Goal: Task Accomplishment & Management: Use online tool/utility

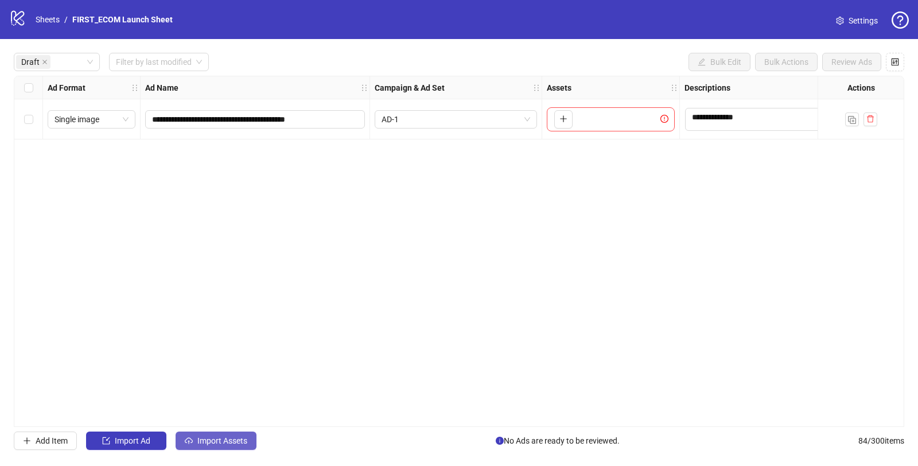
click at [222, 442] on span "Import Assets" at bounding box center [222, 440] width 50 height 9
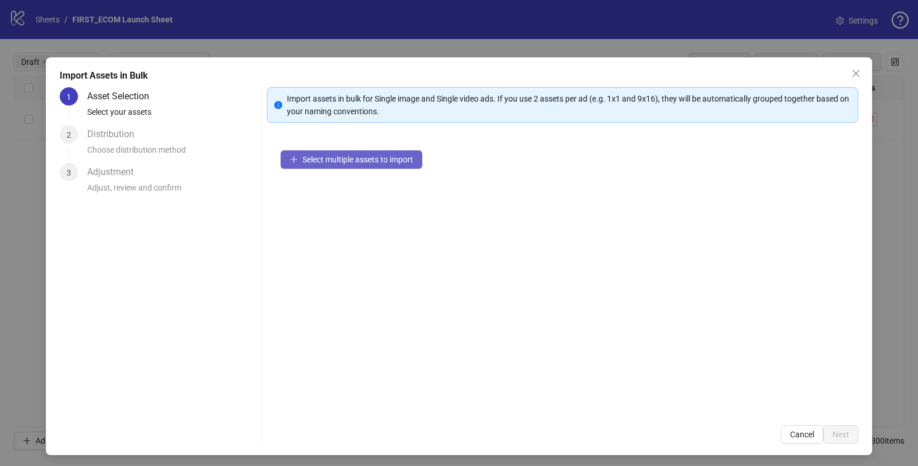
click at [376, 163] on span "Select multiple assets to import" at bounding box center [357, 159] width 111 height 9
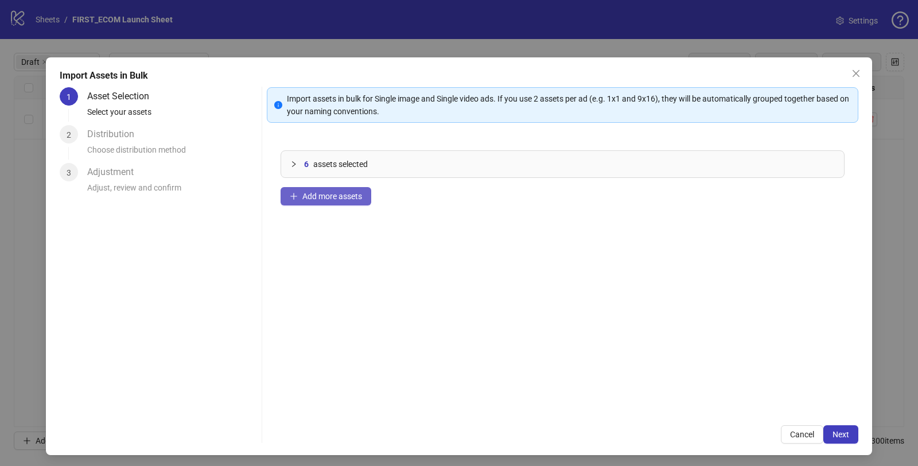
click at [337, 200] on span "Add more assets" at bounding box center [332, 196] width 60 height 9
click at [304, 192] on span "Add more assets" at bounding box center [332, 196] width 60 height 9
click at [302, 196] on span "Add more assets" at bounding box center [332, 196] width 60 height 9
click at [314, 200] on span "Add more assets" at bounding box center [332, 196] width 60 height 9
click at [839, 430] on span "Next" at bounding box center [841, 434] width 17 height 9
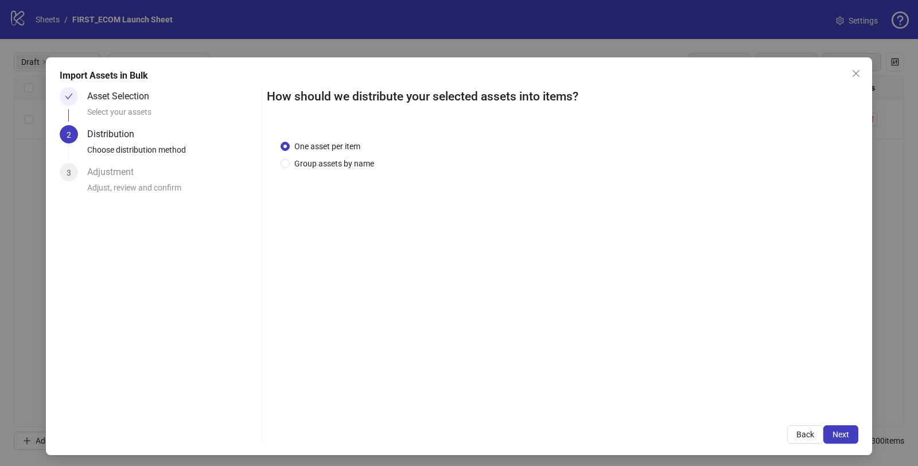
click at [838, 430] on span "Next" at bounding box center [841, 434] width 17 height 9
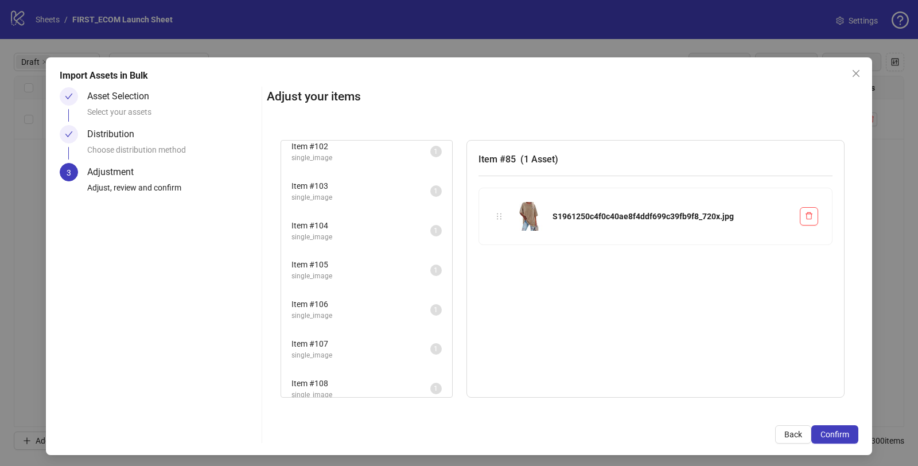
scroll to position [849, 0]
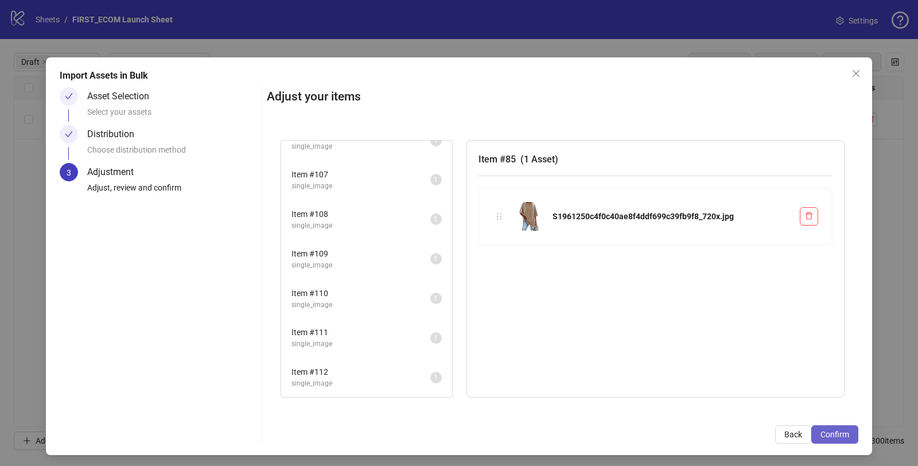
click at [811, 433] on button "Confirm" at bounding box center [834, 434] width 47 height 18
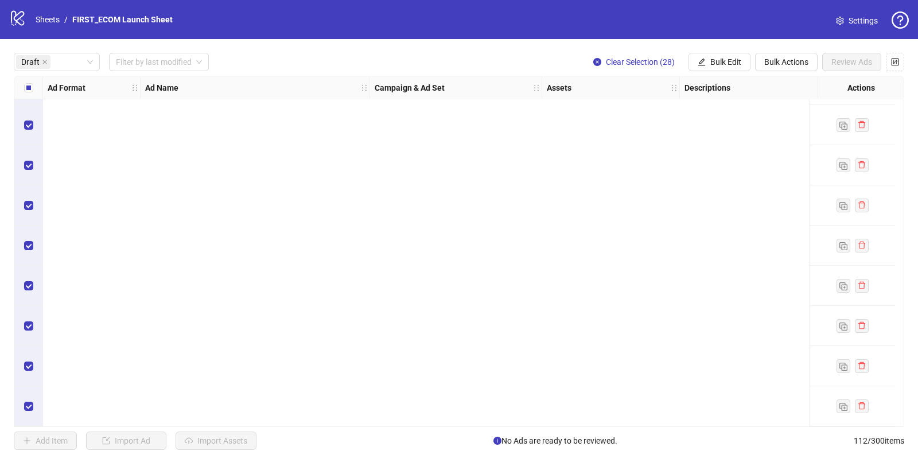
scroll to position [0, 0]
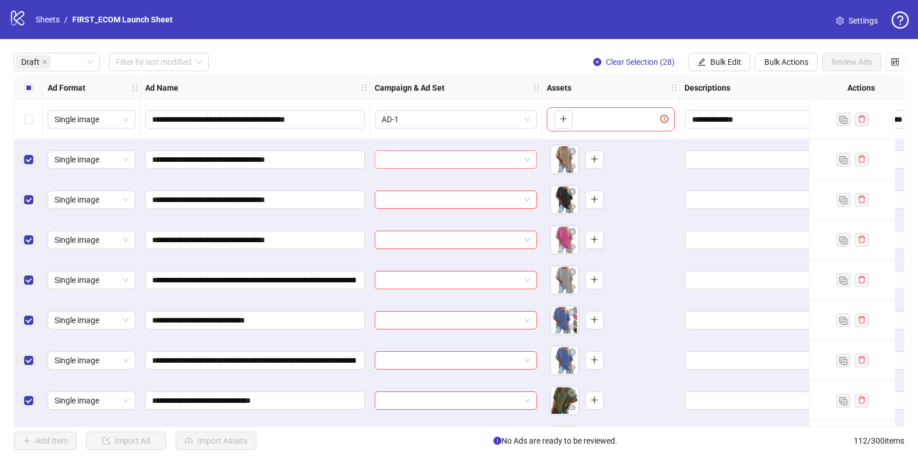
click at [502, 164] on input "search" at bounding box center [451, 159] width 138 height 17
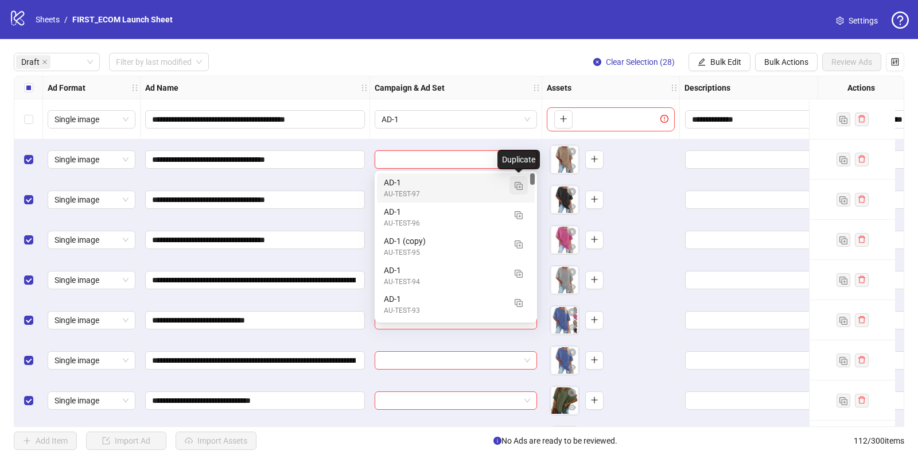
click at [522, 185] on img "button" at bounding box center [519, 186] width 8 height 8
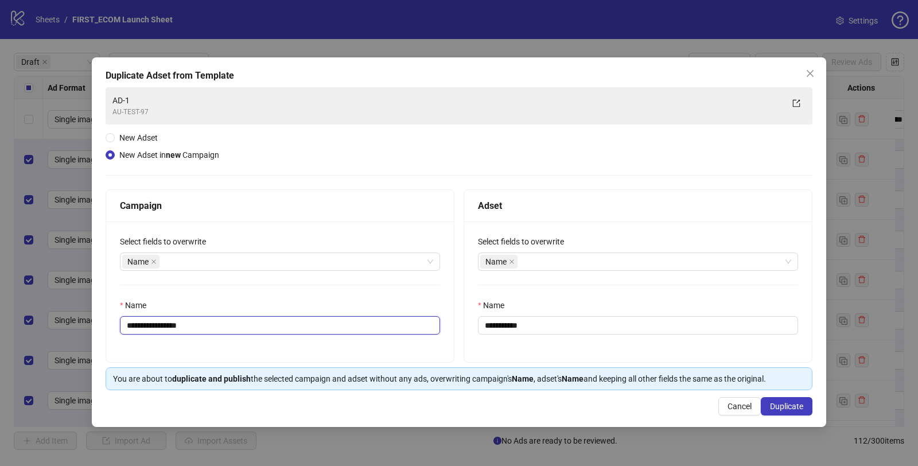
drag, startPoint x: 161, startPoint y: 325, endPoint x: 329, endPoint y: 344, distance: 168.6
click at [328, 344] on div "**********" at bounding box center [280, 291] width 348 height 141
type input "**********"
drag, startPoint x: 500, startPoint y: 325, endPoint x: 604, endPoint y: 330, distance: 103.4
click at [596, 328] on input "**********" at bounding box center [638, 325] width 320 height 18
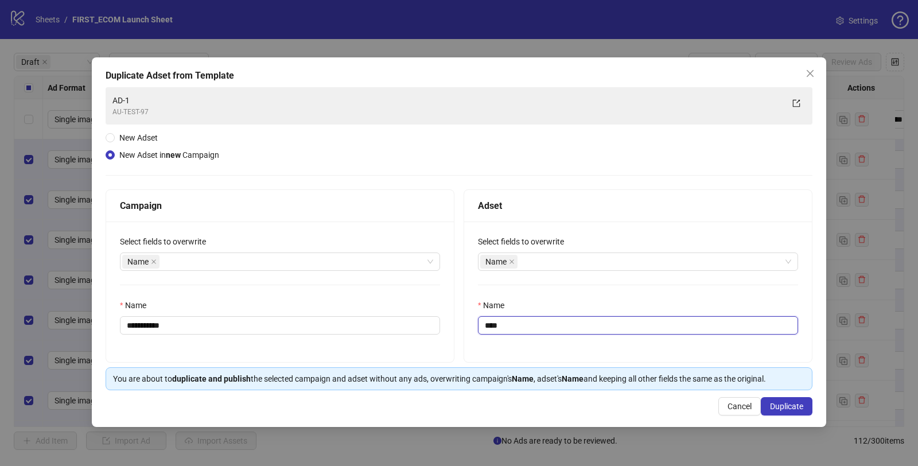
type input "****"
click at [426, 286] on div "**********" at bounding box center [280, 291] width 348 height 141
click at [782, 405] on span "Duplicate" at bounding box center [786, 406] width 33 height 9
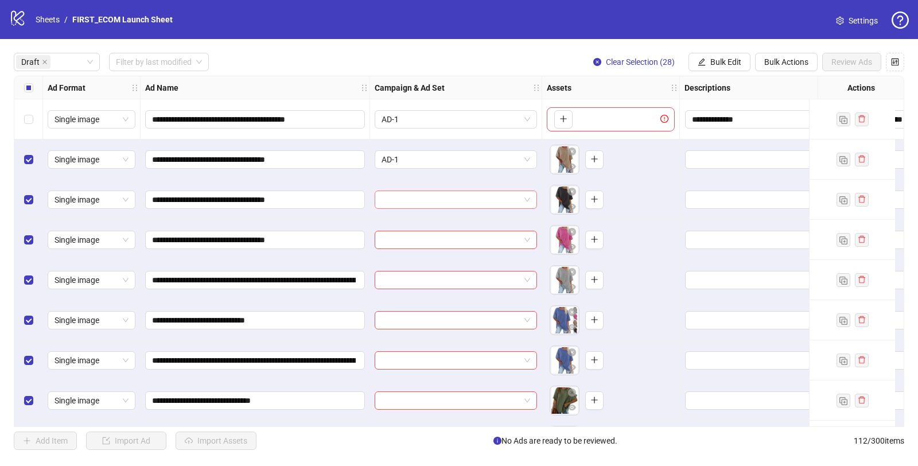
click at [480, 200] on input "search" at bounding box center [451, 199] width 138 height 17
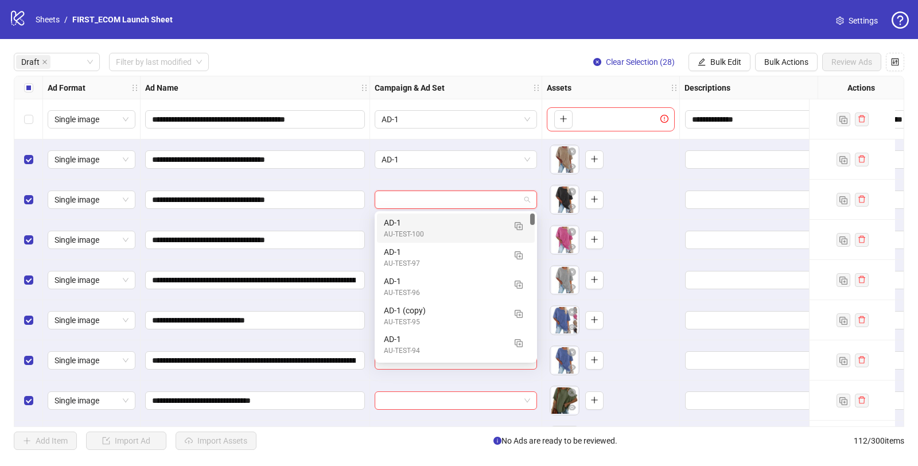
click at [447, 230] on div "AU-TEST-100" at bounding box center [444, 234] width 121 height 11
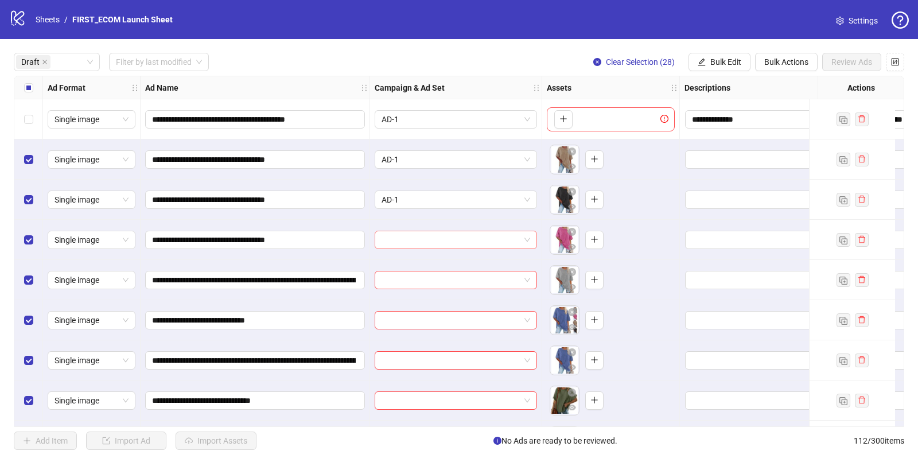
click at [432, 243] on input "search" at bounding box center [451, 239] width 138 height 17
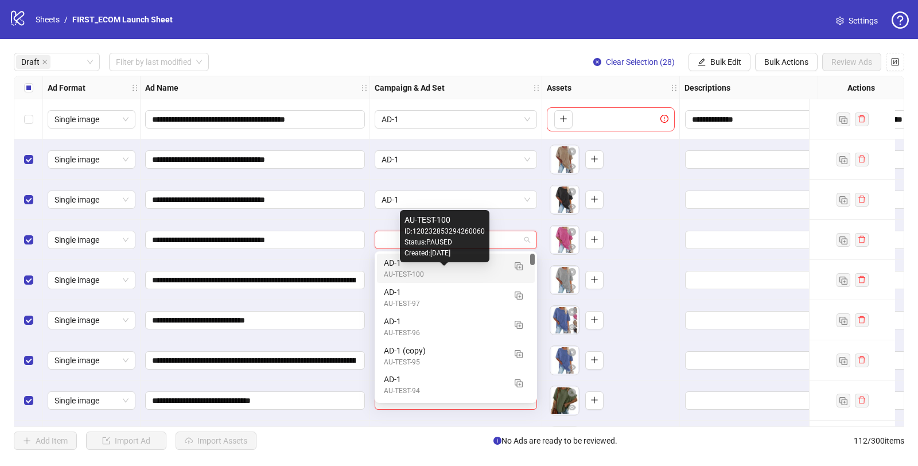
click at [420, 277] on div "AU-TEST-100" at bounding box center [444, 274] width 121 height 11
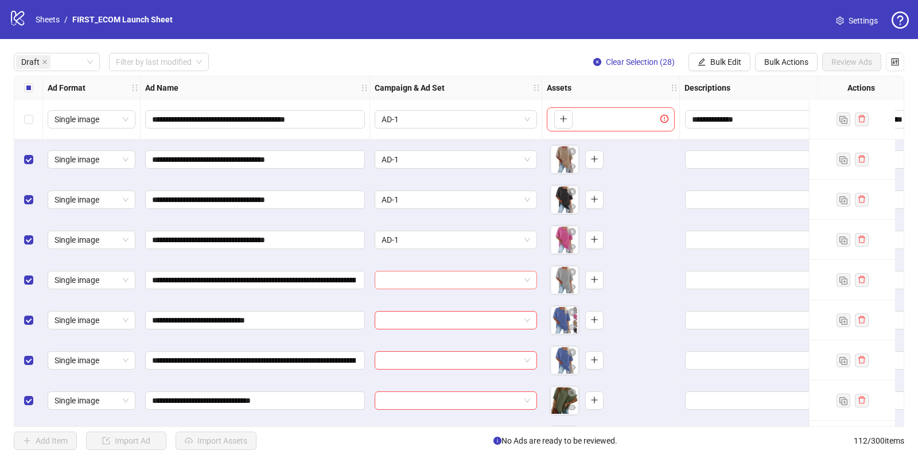
click at [440, 278] on input "search" at bounding box center [451, 279] width 138 height 17
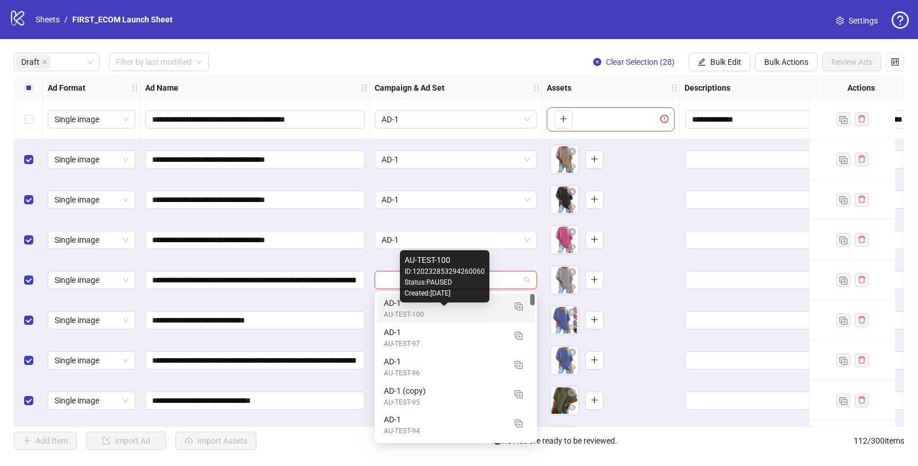
click at [425, 311] on div "AU-TEST-100" at bounding box center [444, 314] width 121 height 11
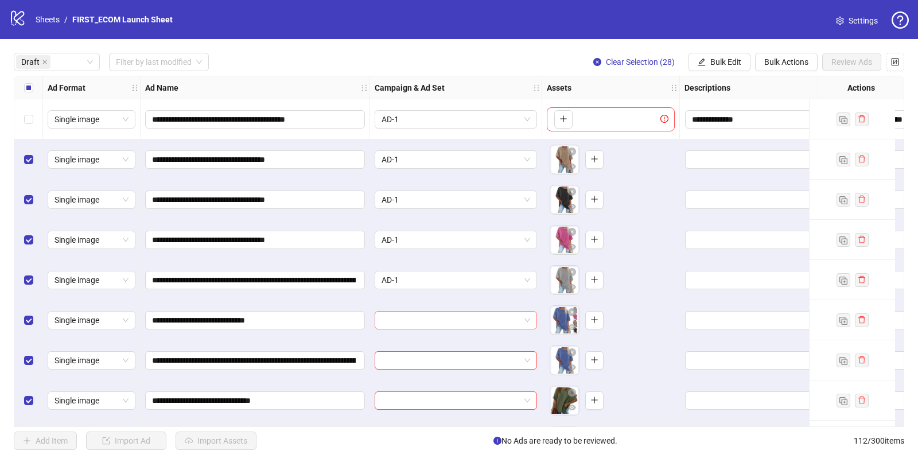
click at [456, 322] on input "search" at bounding box center [451, 320] width 138 height 17
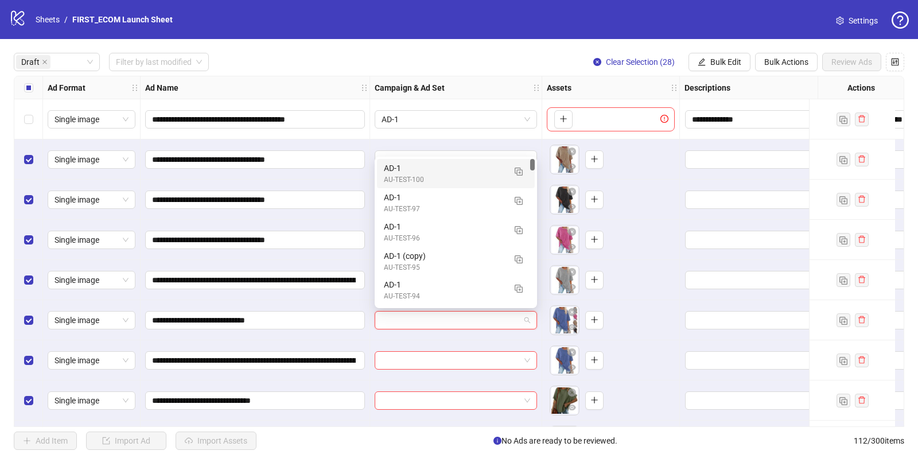
click at [429, 174] on div "AD-1" at bounding box center [444, 168] width 121 height 13
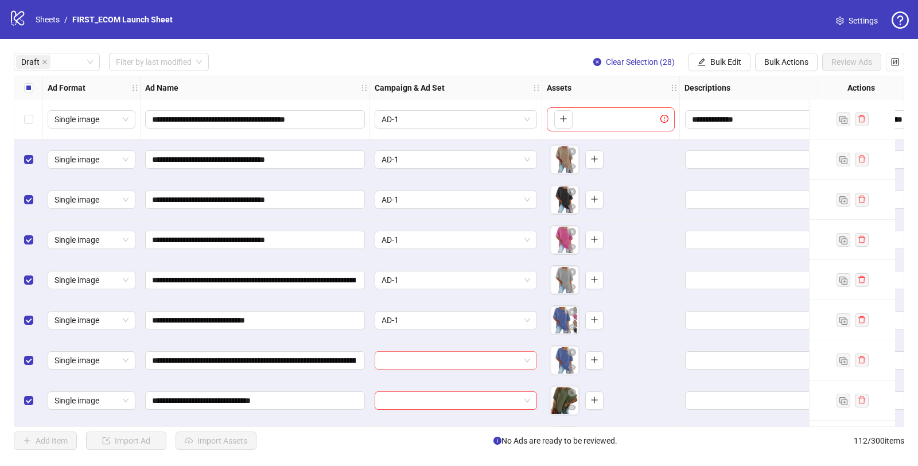
click at [446, 361] on input "search" at bounding box center [451, 360] width 138 height 17
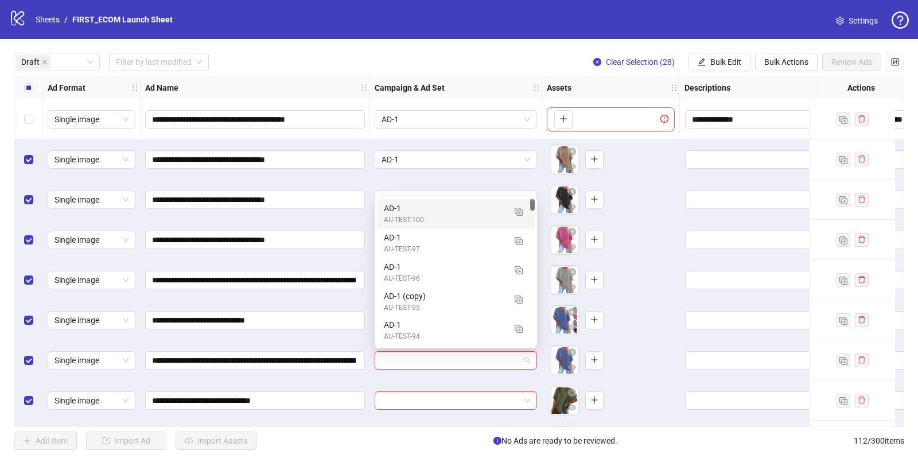
click at [471, 211] on div "AD-1" at bounding box center [444, 208] width 121 height 13
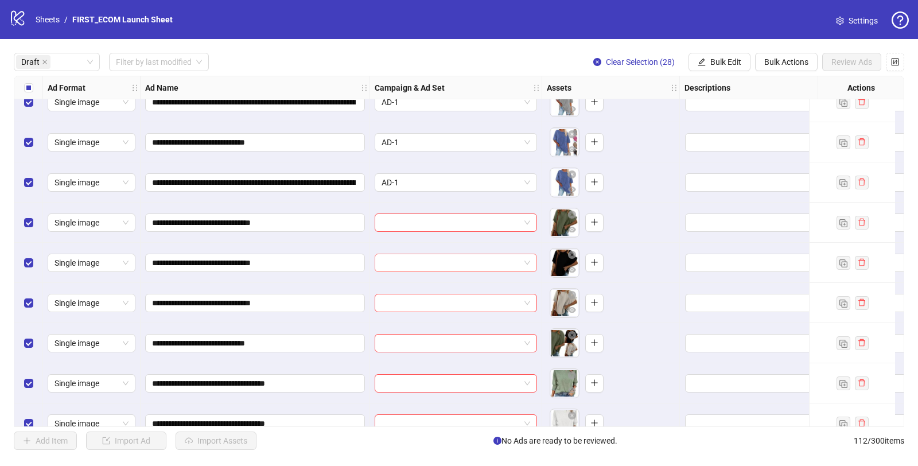
scroll to position [180, 0]
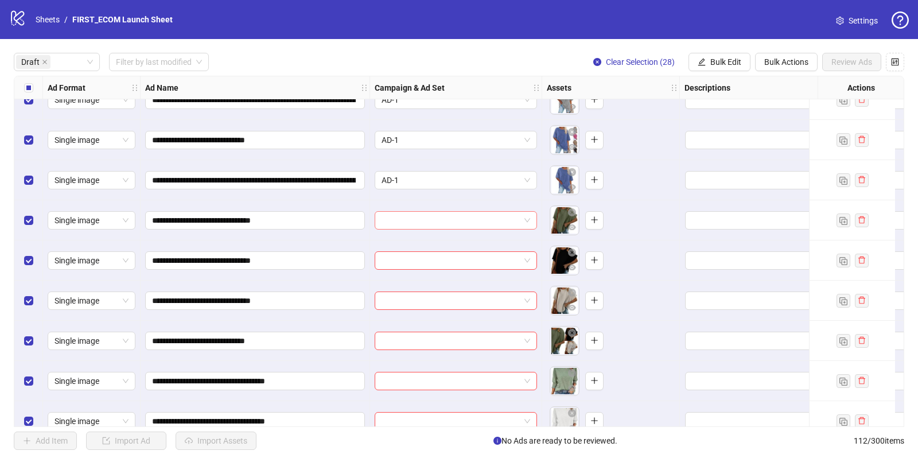
click at [453, 221] on input "search" at bounding box center [451, 220] width 138 height 17
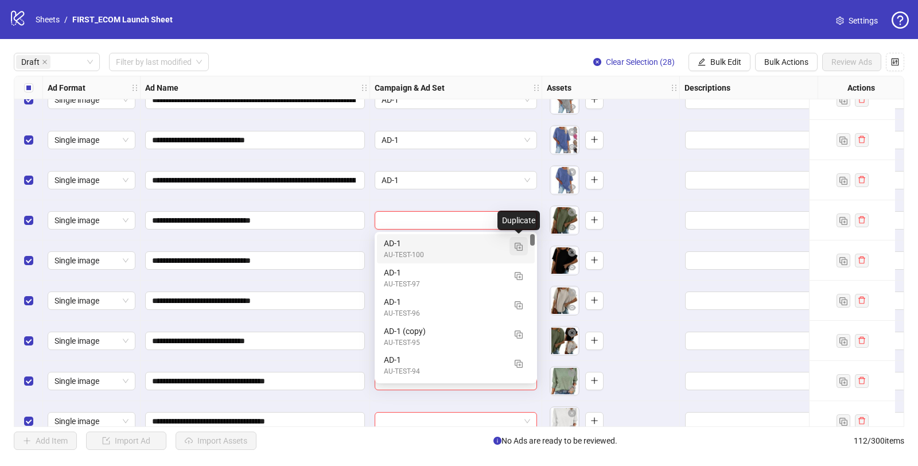
click at [516, 244] on img "button" at bounding box center [519, 247] width 8 height 8
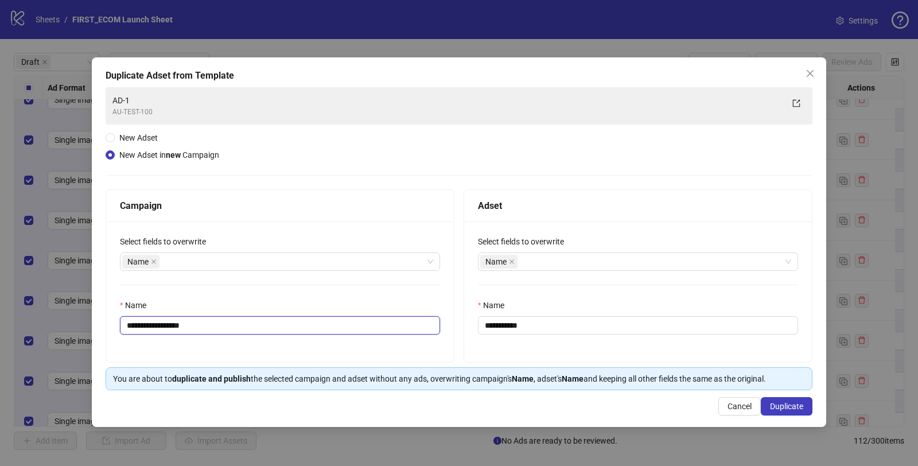
drag, startPoint x: 169, startPoint y: 325, endPoint x: 399, endPoint y: 340, distance: 231.1
click at [388, 338] on div "**********" at bounding box center [280, 291] width 348 height 141
type input "**********"
drag, startPoint x: 501, startPoint y: 327, endPoint x: 589, endPoint y: 327, distance: 87.8
click at [560, 327] on input "**********" at bounding box center [638, 325] width 320 height 18
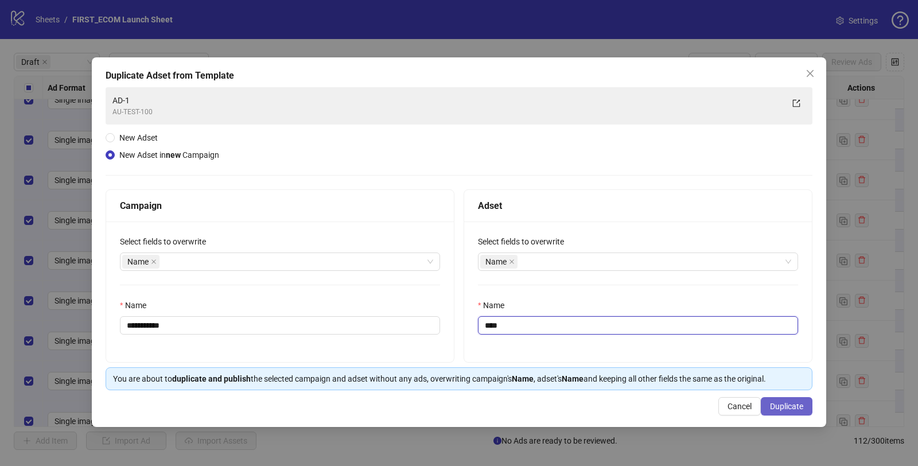
type input "****"
click at [784, 409] on span "Duplicate" at bounding box center [786, 406] width 33 height 9
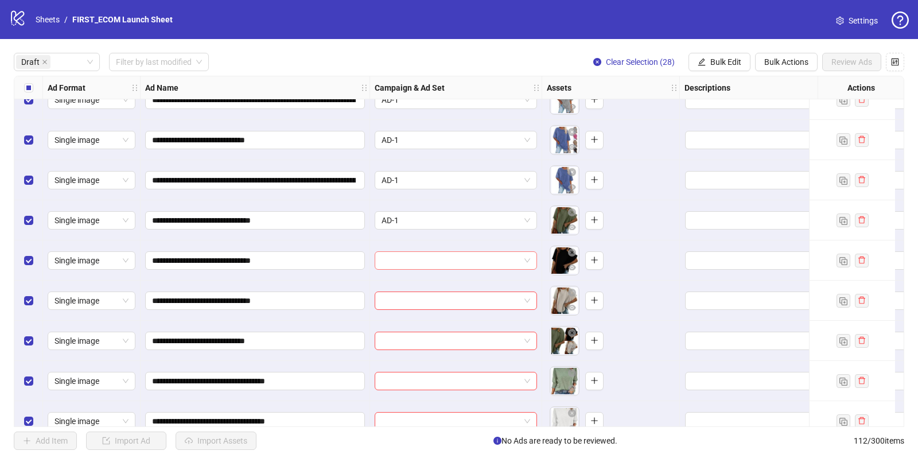
click at [471, 259] on input "search" at bounding box center [451, 260] width 138 height 17
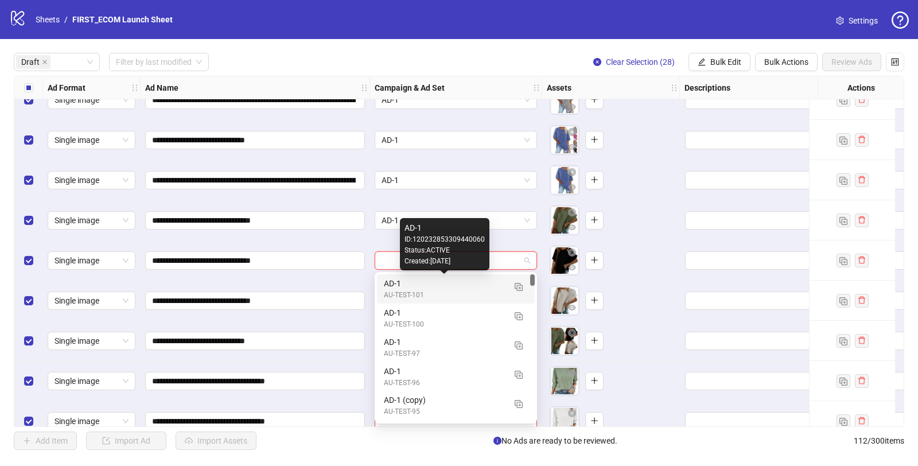
click at [449, 284] on div "AD-1" at bounding box center [444, 283] width 121 height 13
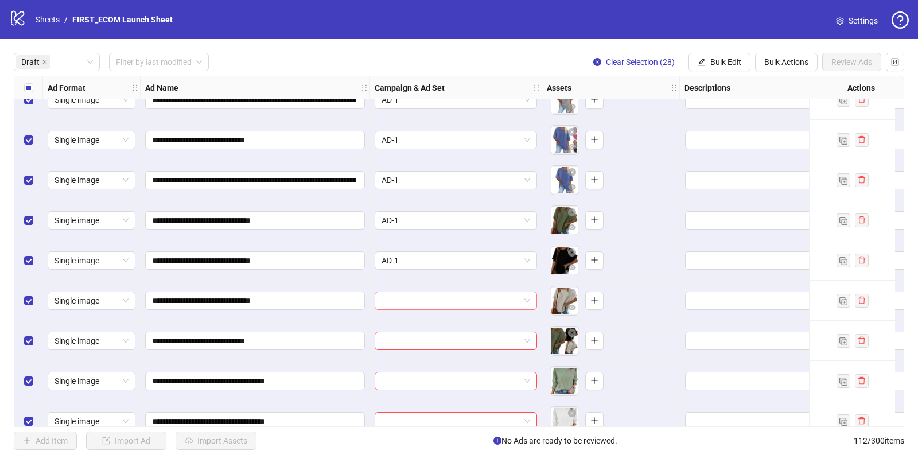
click at [415, 307] on input "search" at bounding box center [451, 300] width 138 height 17
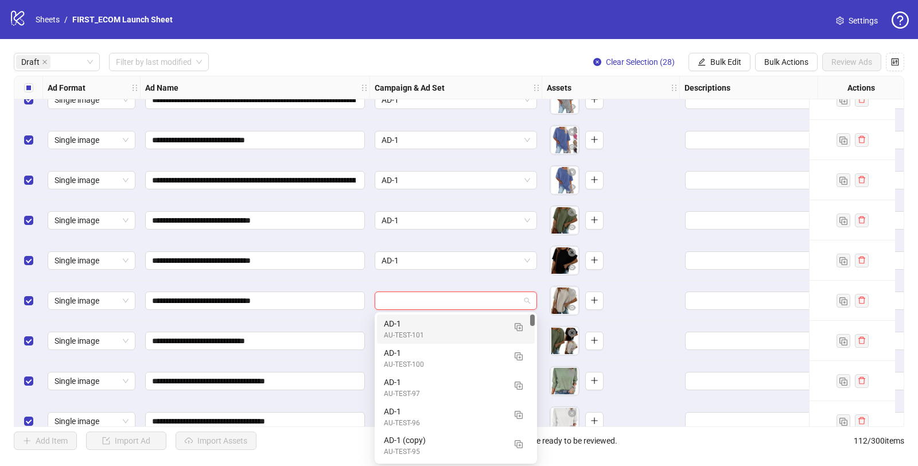
click at [410, 332] on div "AU-TEST-101" at bounding box center [444, 335] width 121 height 11
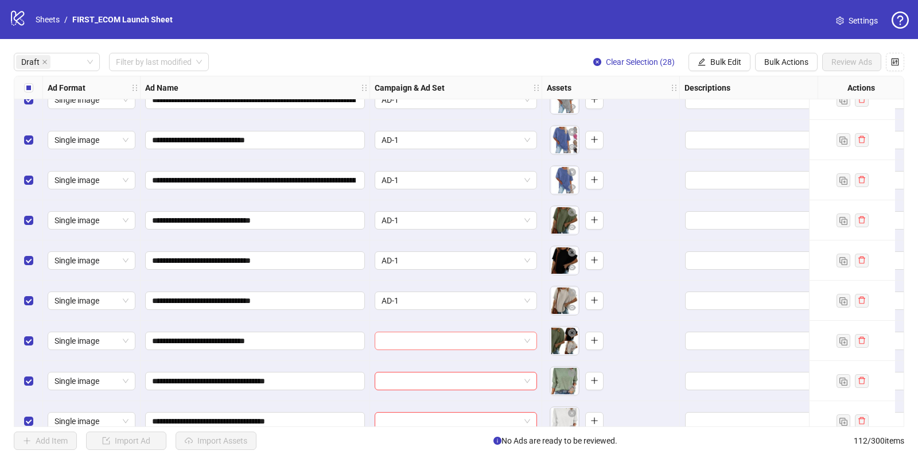
click at [399, 341] on input "search" at bounding box center [451, 340] width 138 height 17
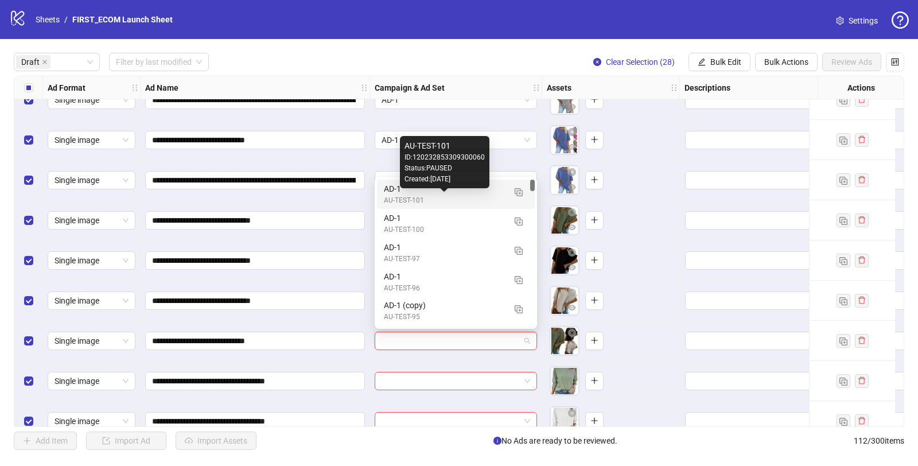
click at [396, 195] on div "AU-TEST-101" at bounding box center [444, 200] width 121 height 11
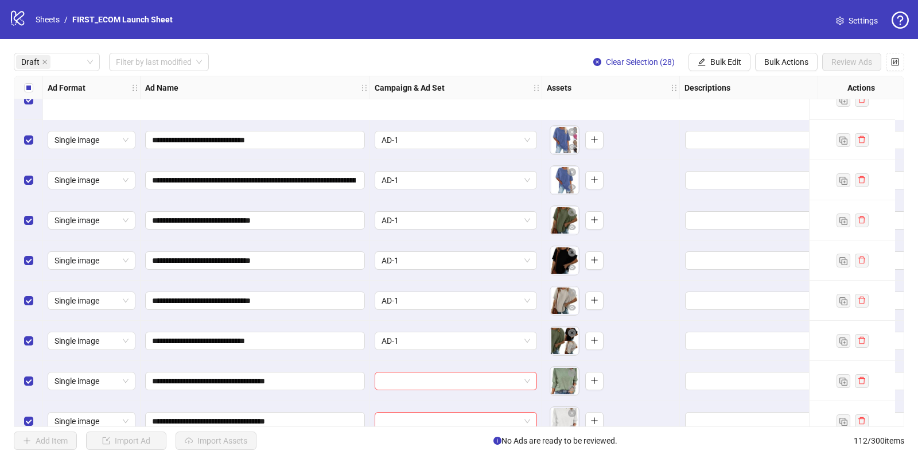
scroll to position [278, 0]
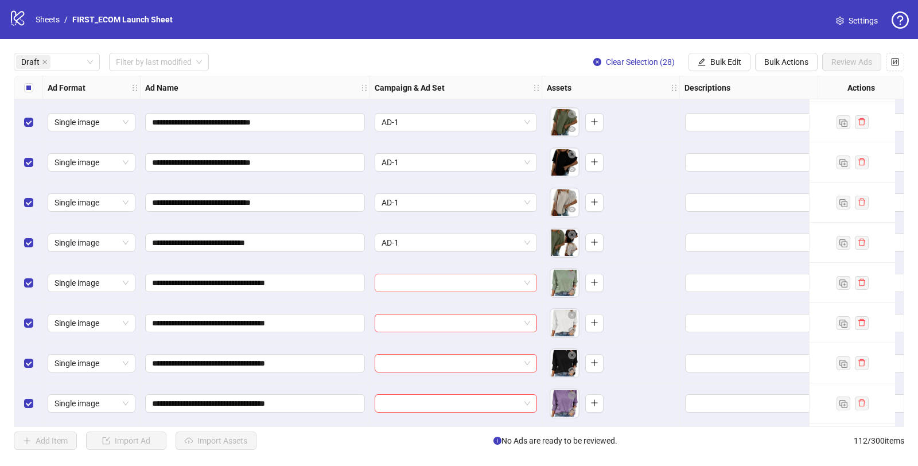
click at [489, 283] on input "search" at bounding box center [451, 282] width 138 height 17
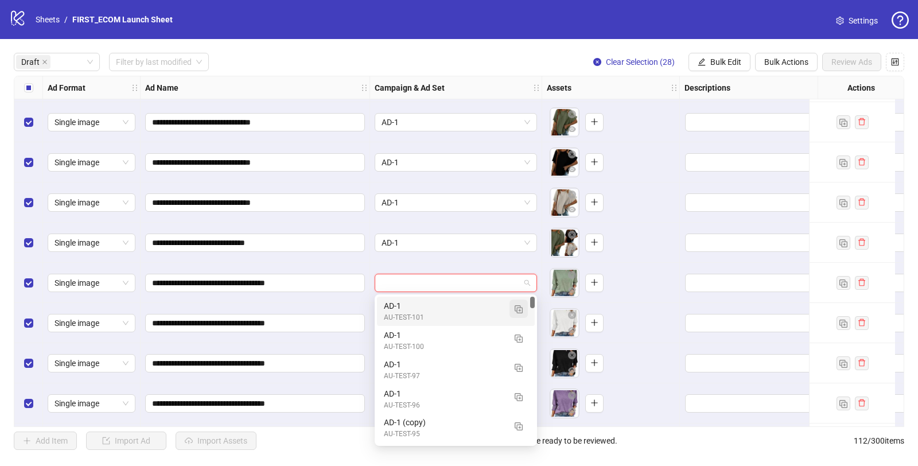
click at [515, 311] on img "button" at bounding box center [519, 309] width 8 height 8
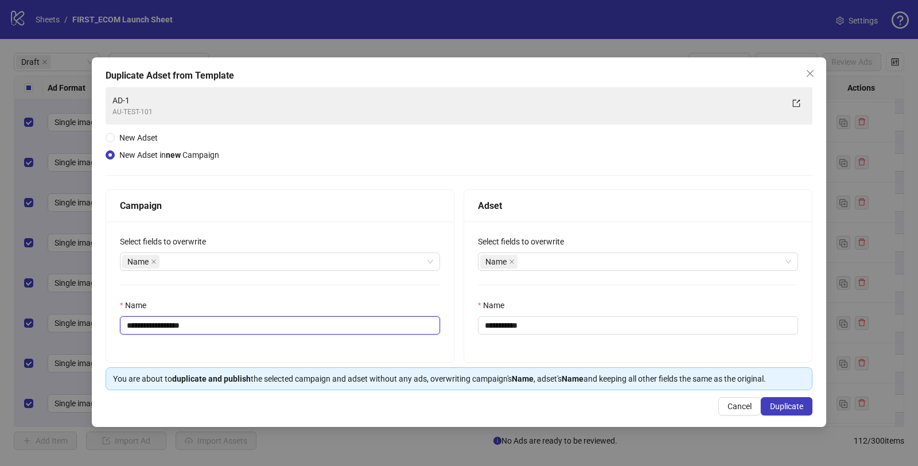
drag, startPoint x: 169, startPoint y: 324, endPoint x: 449, endPoint y: 307, distance: 280.5
click at [448, 307] on div "**********" at bounding box center [280, 291] width 348 height 141
type input "**********"
drag, startPoint x: 502, startPoint y: 328, endPoint x: 893, endPoint y: 366, distance: 393.2
click at [878, 363] on div "**********" at bounding box center [459, 233] width 918 height 466
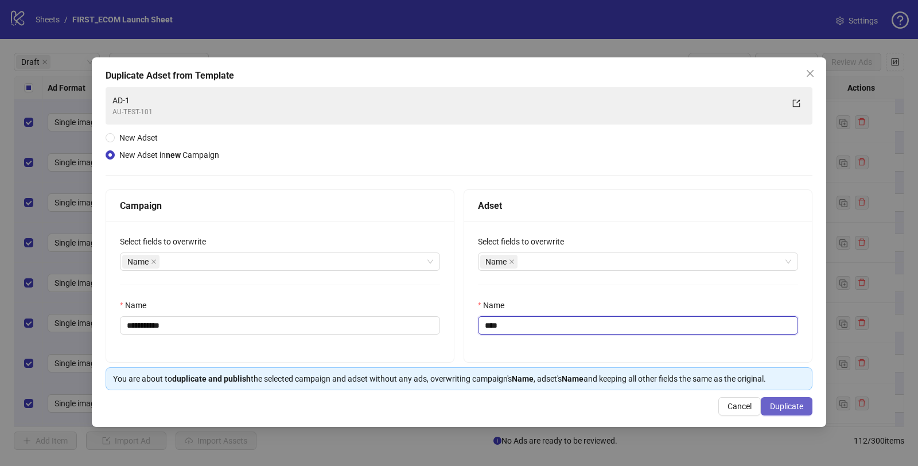
type input "****"
click at [783, 408] on span "Duplicate" at bounding box center [786, 406] width 33 height 9
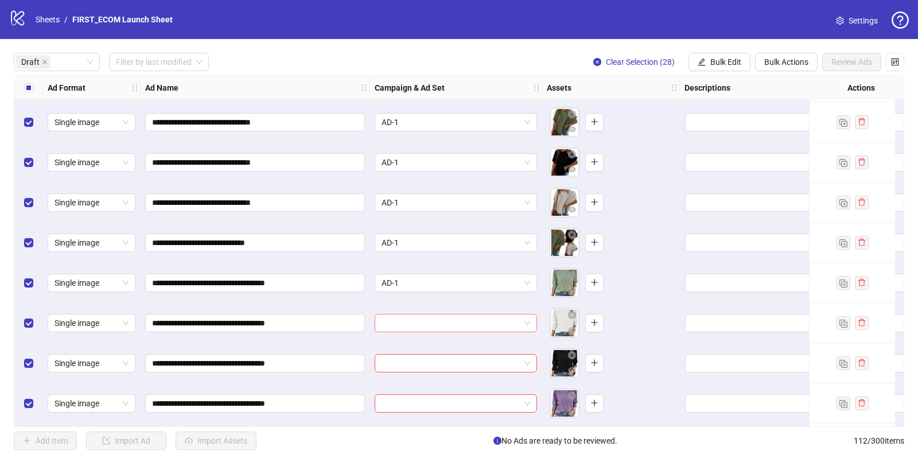
click at [411, 329] on input "search" at bounding box center [451, 322] width 138 height 17
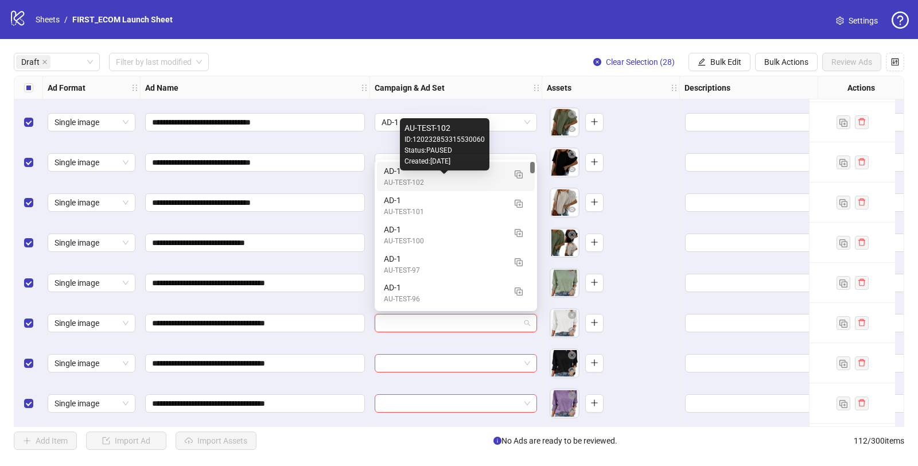
click at [410, 180] on div "AU-TEST-102" at bounding box center [444, 182] width 121 height 11
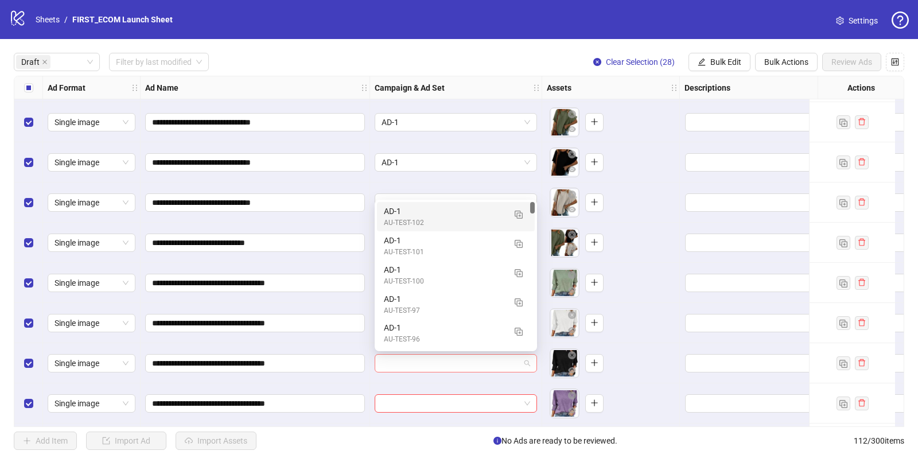
click at [423, 367] on input "search" at bounding box center [451, 363] width 138 height 17
click at [410, 220] on div "AU-TEST-102" at bounding box center [444, 222] width 121 height 11
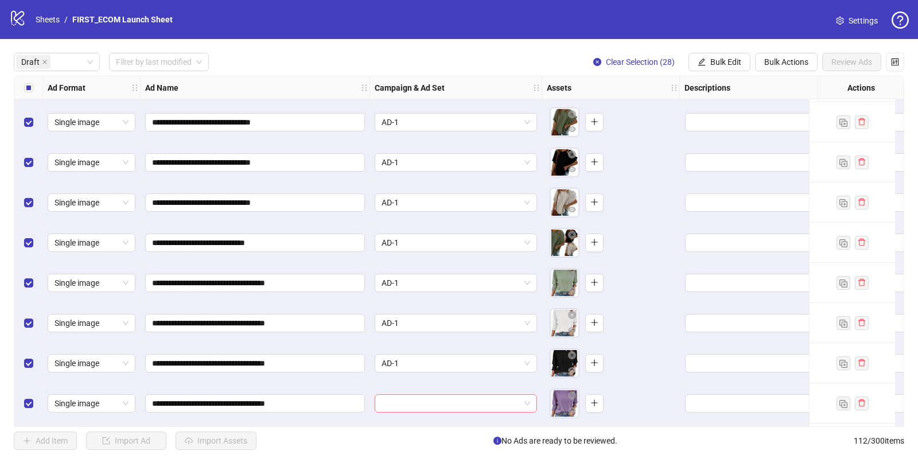
click at [427, 403] on input "search" at bounding box center [451, 403] width 138 height 17
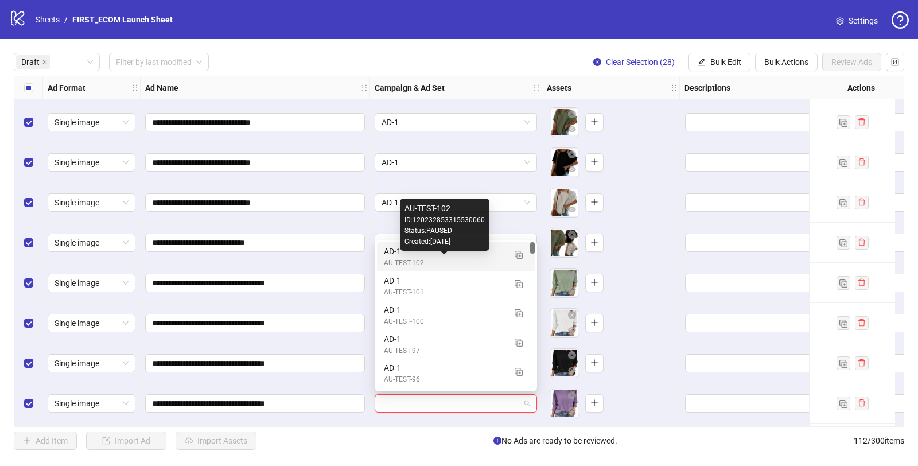
click at [417, 258] on div "AU-TEST-102" at bounding box center [444, 263] width 121 height 11
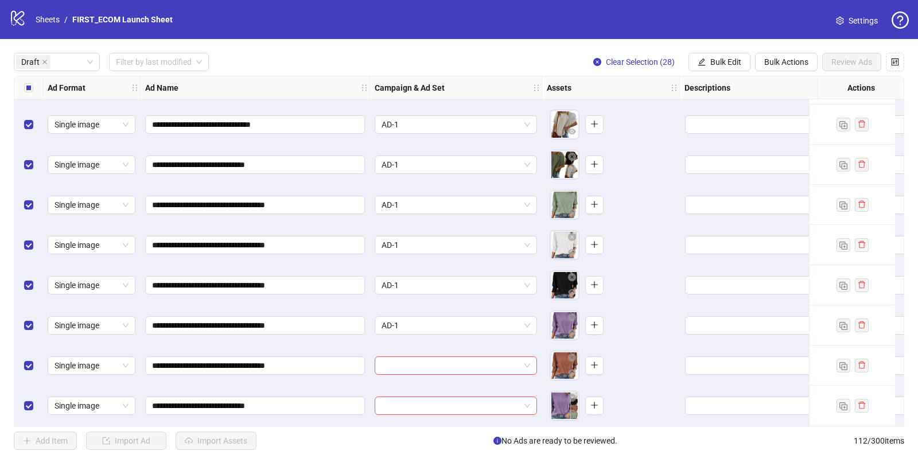
scroll to position [417, 0]
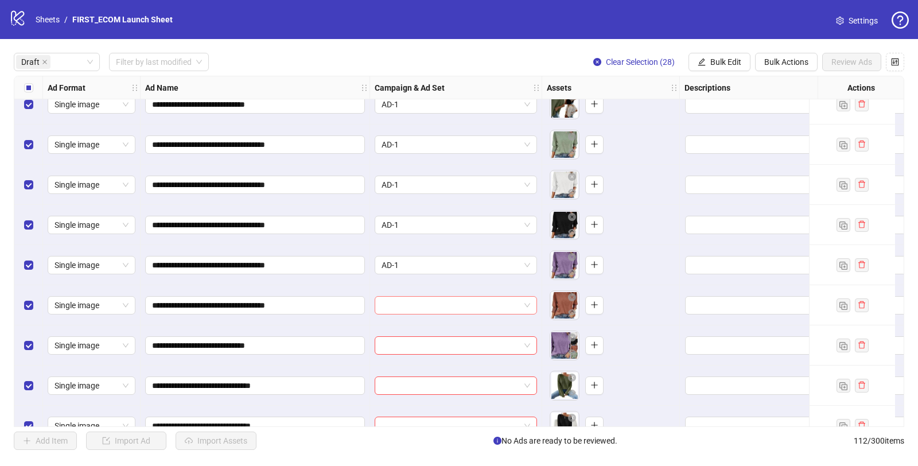
click at [441, 308] on input "search" at bounding box center [451, 305] width 138 height 17
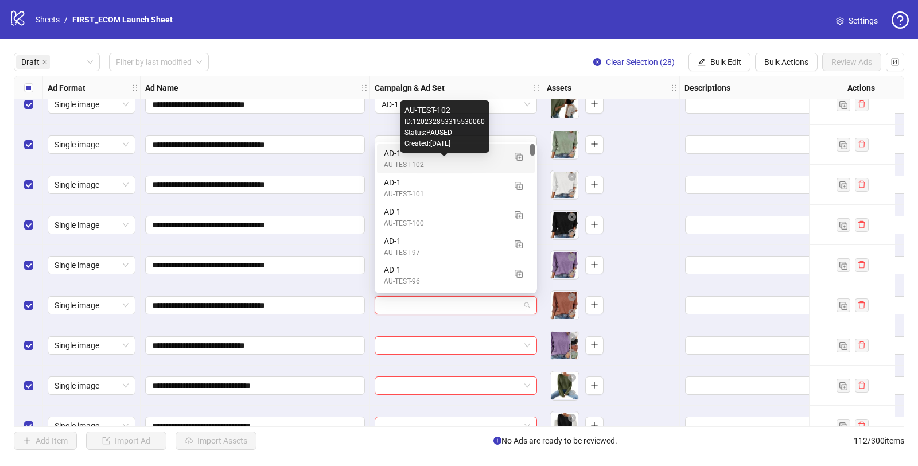
click at [403, 160] on div "AU-TEST-102" at bounding box center [444, 165] width 121 height 11
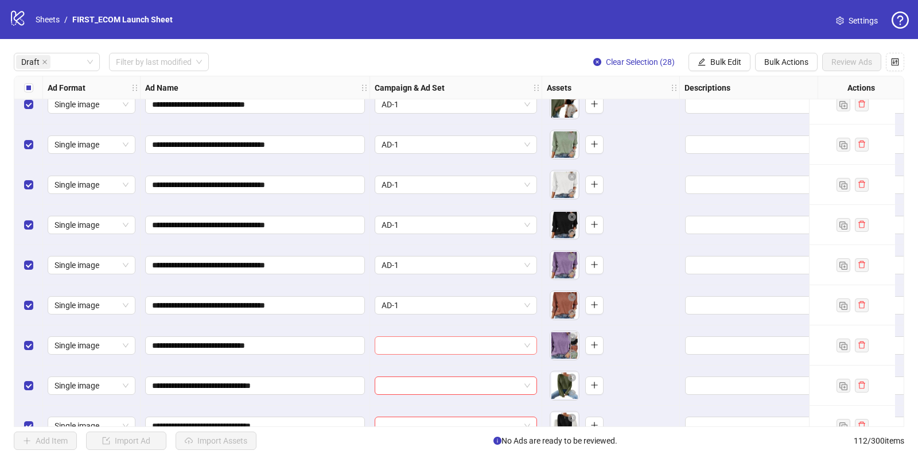
click at [499, 352] on input "search" at bounding box center [451, 345] width 138 height 17
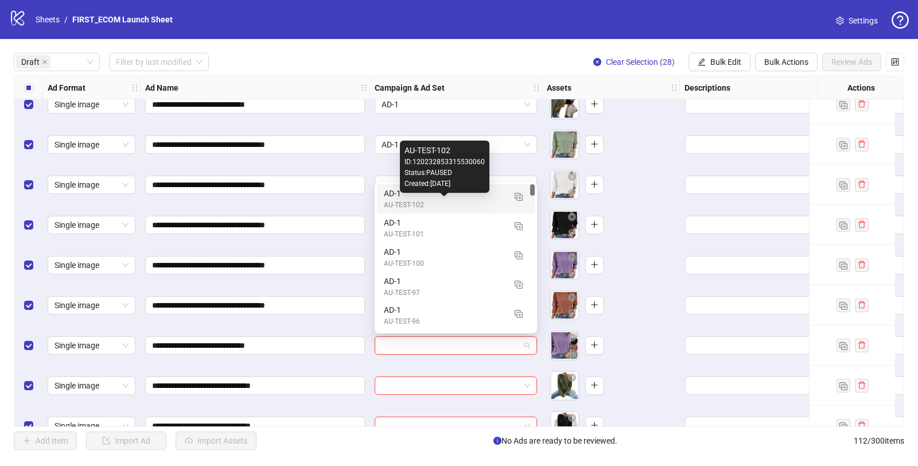
click at [468, 201] on div "AU-TEST-102" at bounding box center [444, 205] width 121 height 11
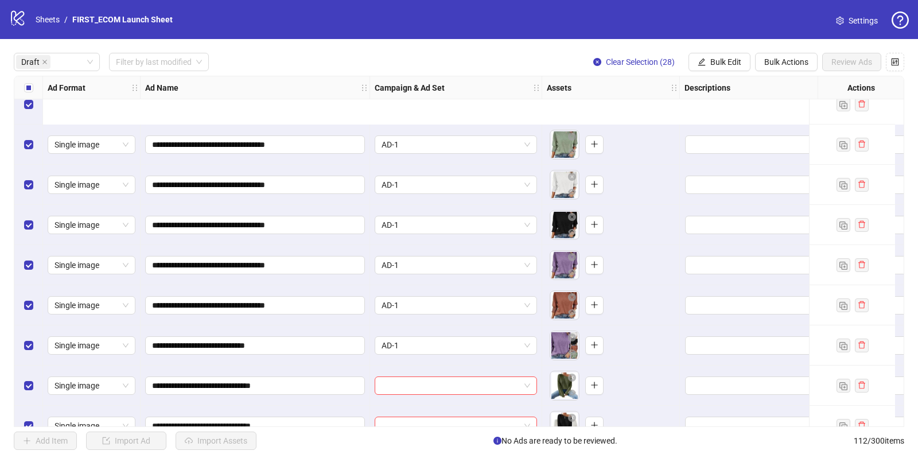
scroll to position [520, 0]
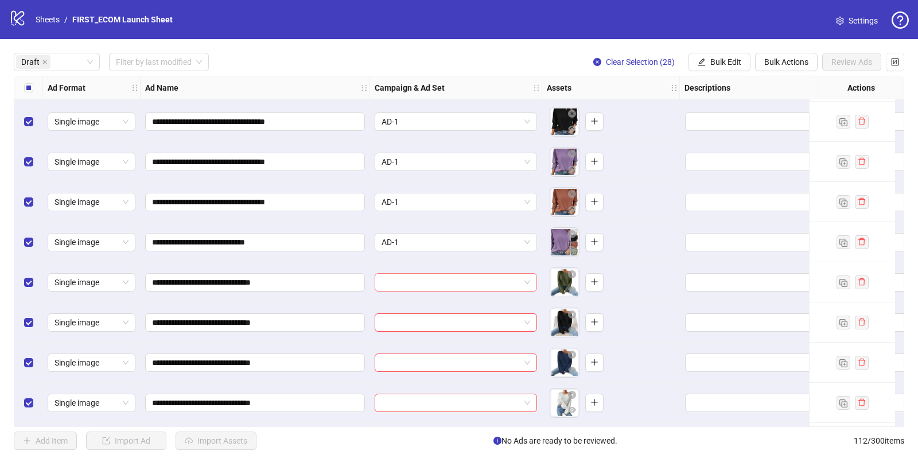
click at [490, 278] on input "search" at bounding box center [451, 282] width 138 height 17
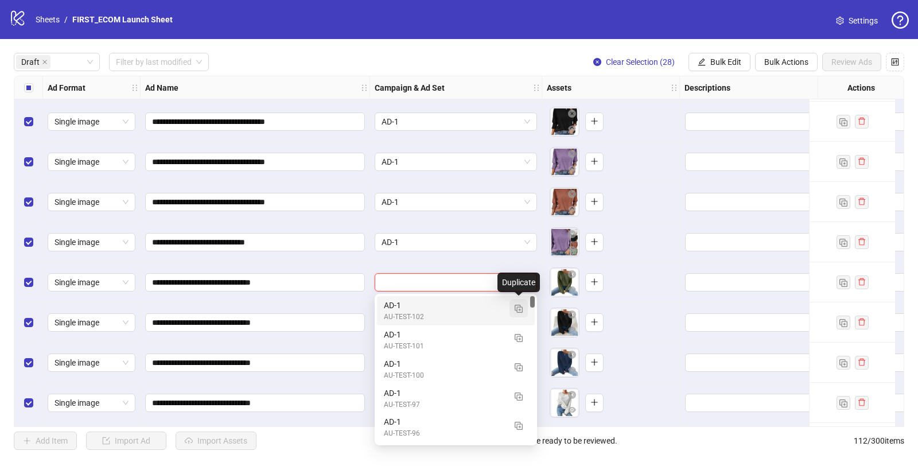
click at [514, 311] on button "button" at bounding box center [519, 308] width 18 height 18
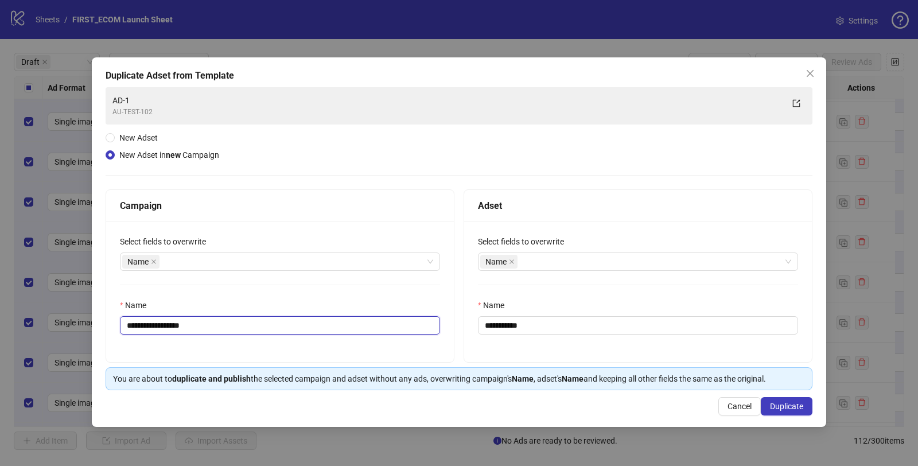
drag, startPoint x: 258, startPoint y: 328, endPoint x: 444, endPoint y: 330, distance: 186.5
click at [442, 330] on div "**********" at bounding box center [280, 291] width 348 height 141
type input "**********"
drag, startPoint x: 501, startPoint y: 324, endPoint x: 701, endPoint y: 339, distance: 200.2
click at [689, 337] on div "**********" at bounding box center [638, 291] width 348 height 141
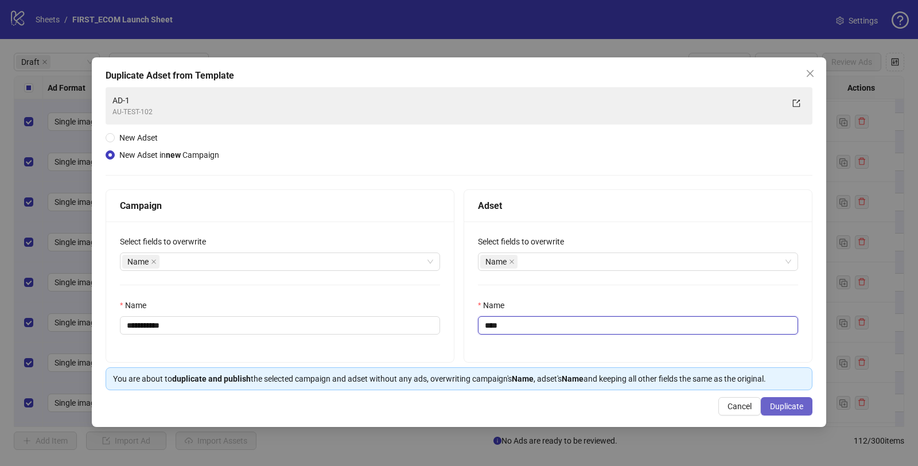
type input "****"
click at [788, 407] on span "Duplicate" at bounding box center [786, 406] width 33 height 9
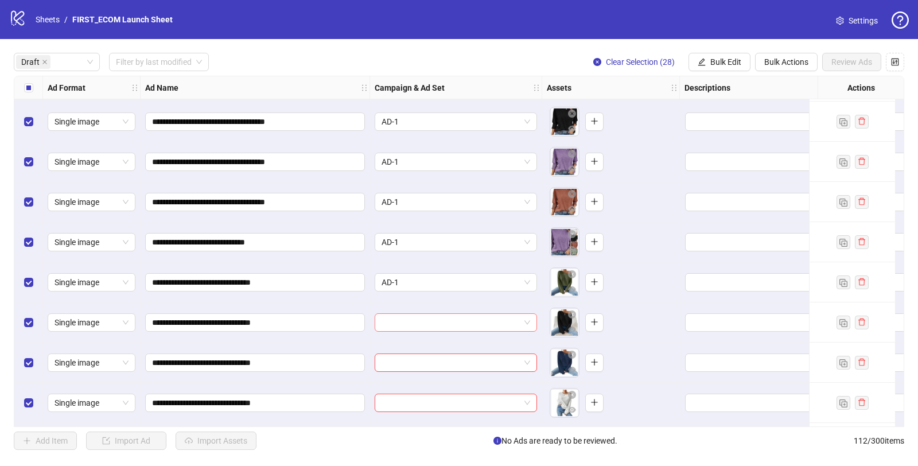
click at [504, 322] on input "search" at bounding box center [451, 322] width 138 height 17
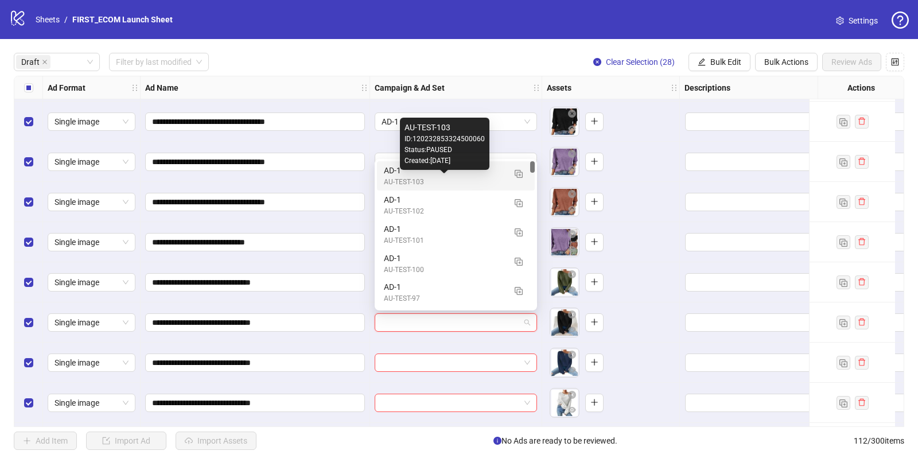
click at [419, 177] on div "AU-TEST-103" at bounding box center [444, 182] width 121 height 11
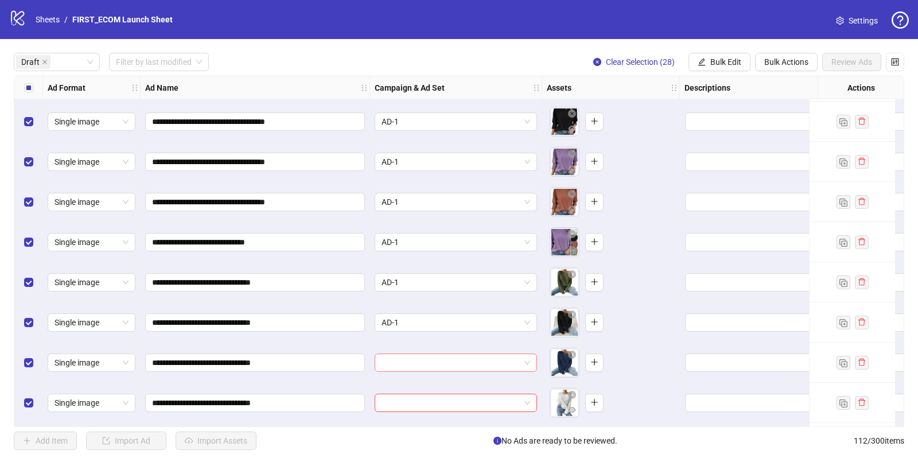
click at [442, 356] on input "search" at bounding box center [451, 362] width 138 height 17
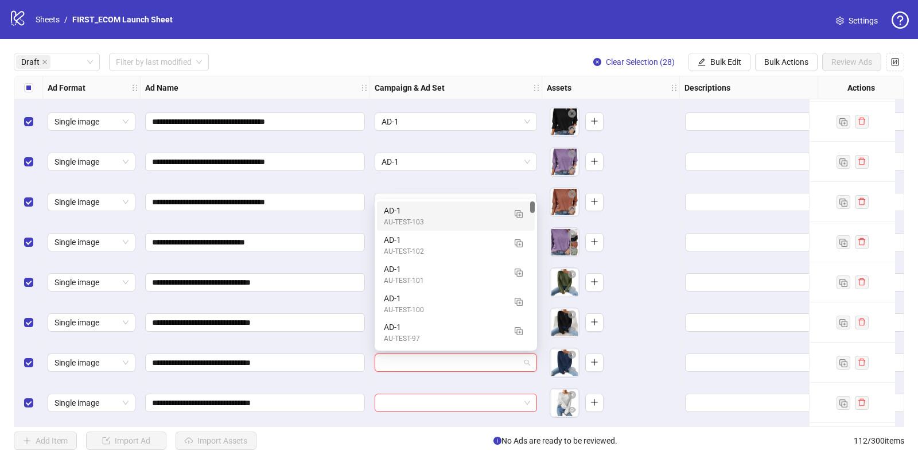
click at [418, 215] on div "AD-1" at bounding box center [444, 210] width 121 height 13
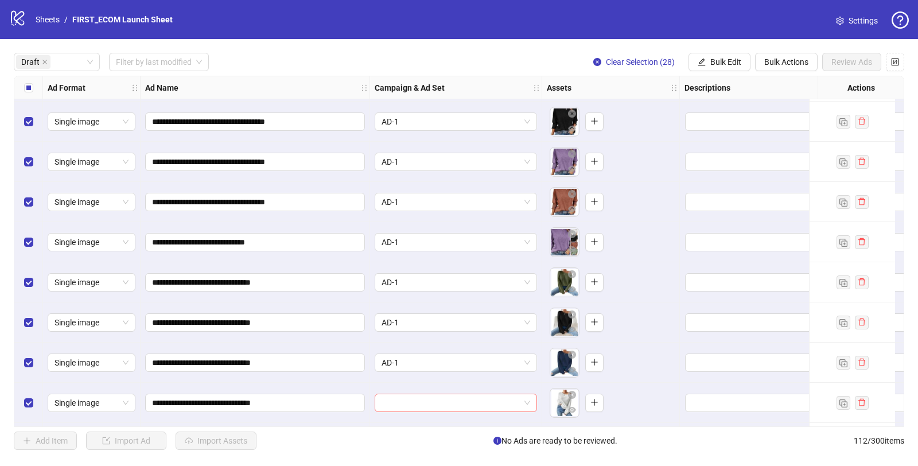
click at [418, 403] on input "search" at bounding box center [451, 402] width 138 height 17
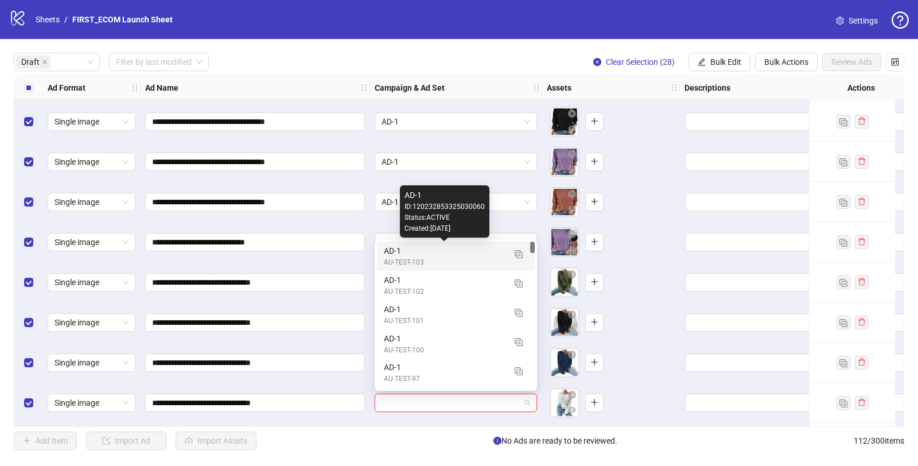
click at [419, 254] on div "AD-1" at bounding box center [444, 250] width 121 height 13
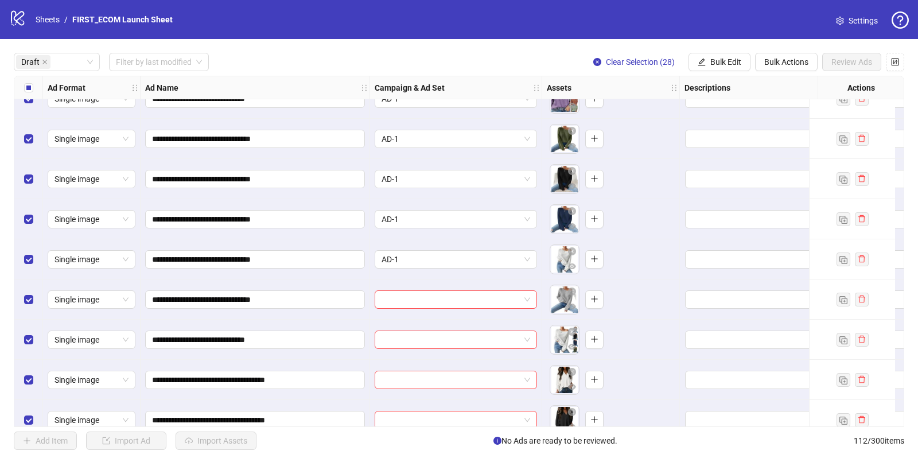
scroll to position [707, 0]
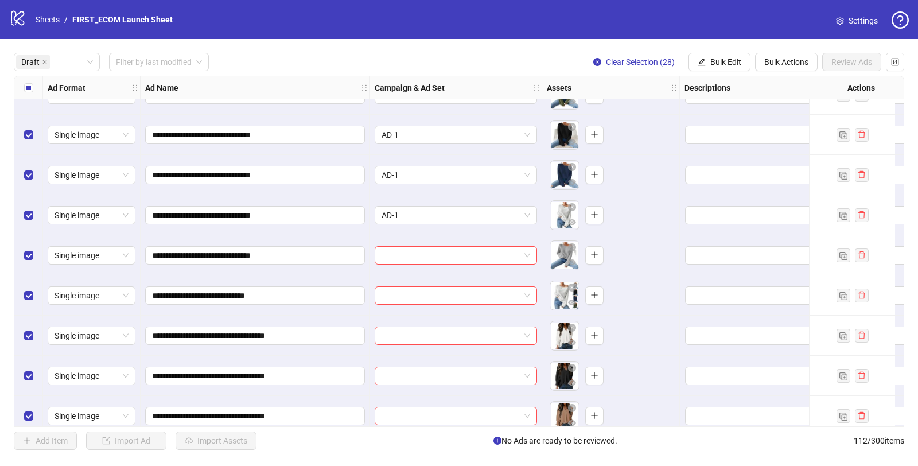
click at [437, 256] on input "search" at bounding box center [451, 255] width 138 height 17
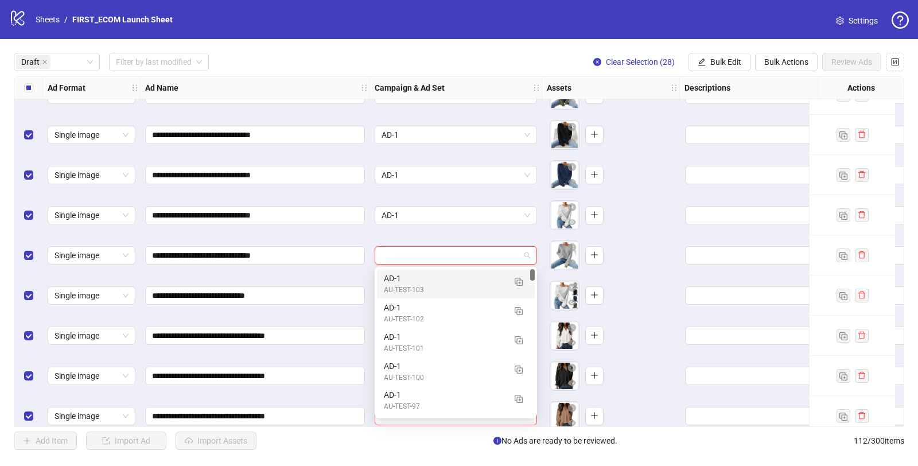
click at [402, 288] on div "AU-TEST-103" at bounding box center [444, 290] width 121 height 11
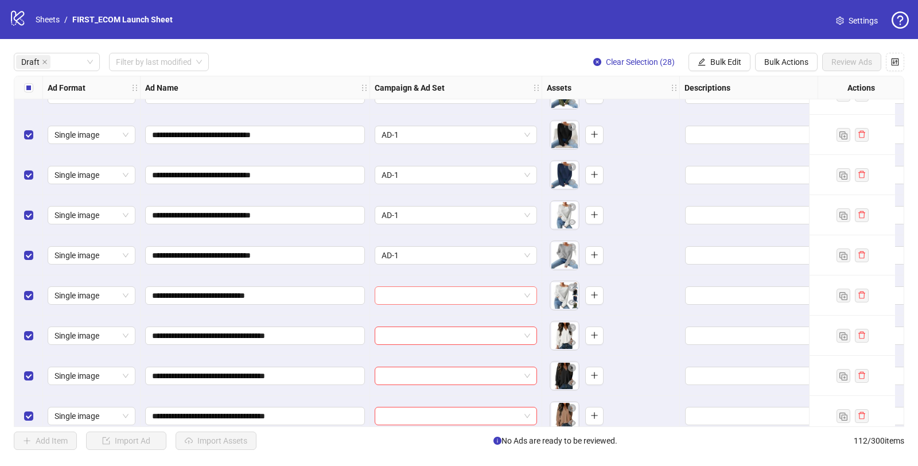
click at [420, 295] on input "search" at bounding box center [451, 295] width 138 height 17
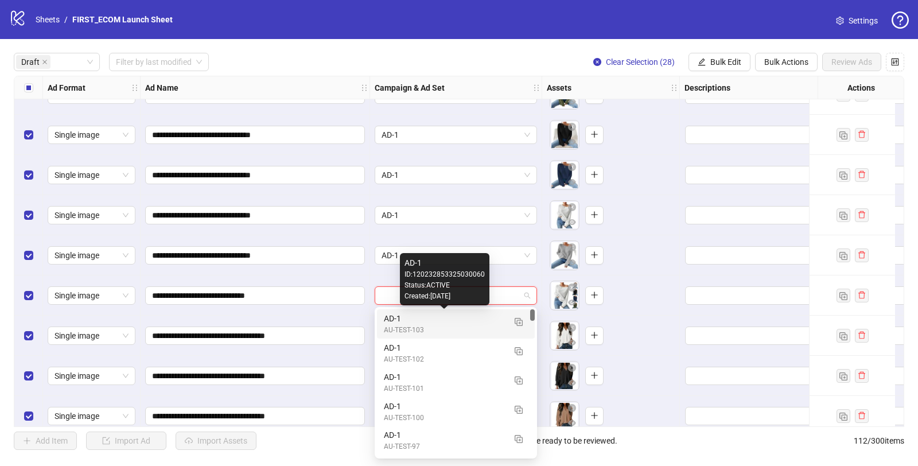
click at [425, 319] on div "AD-1" at bounding box center [444, 318] width 121 height 13
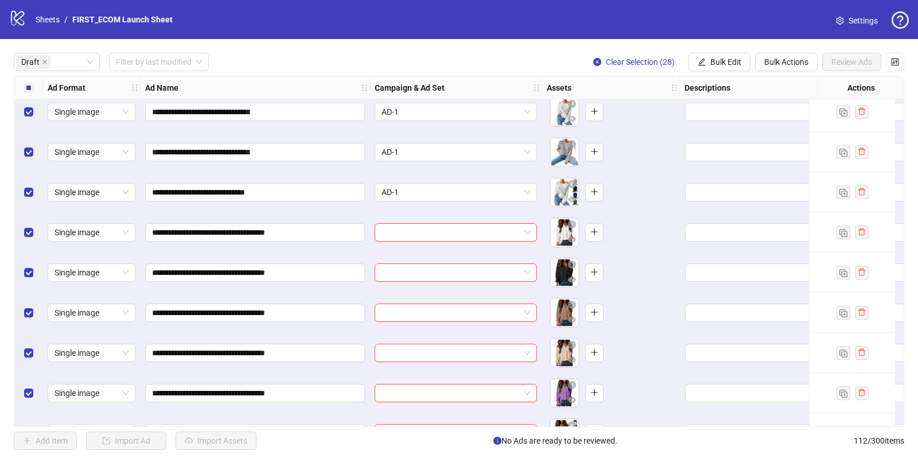
scroll to position [842, 0]
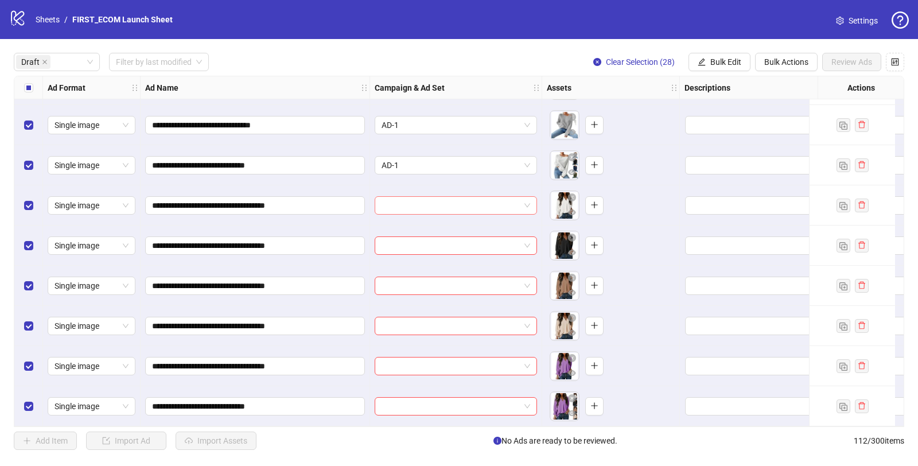
click at [474, 198] on input "search" at bounding box center [451, 205] width 138 height 17
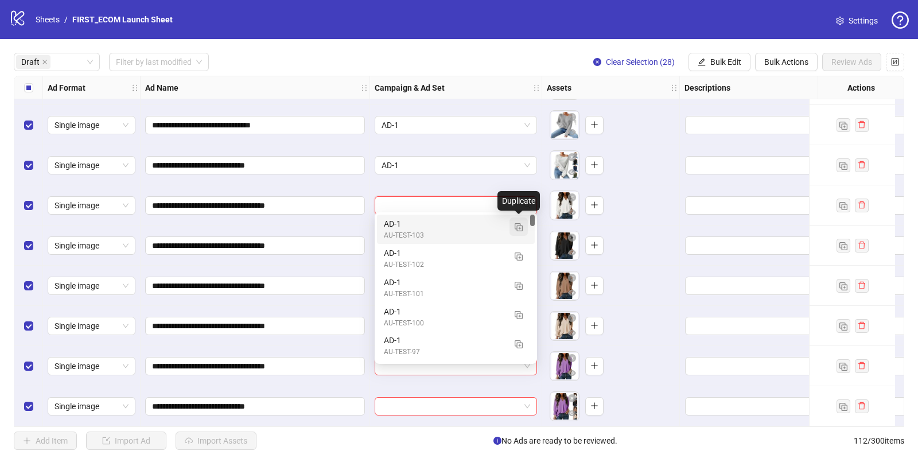
click at [516, 230] on img "button" at bounding box center [519, 227] width 8 height 8
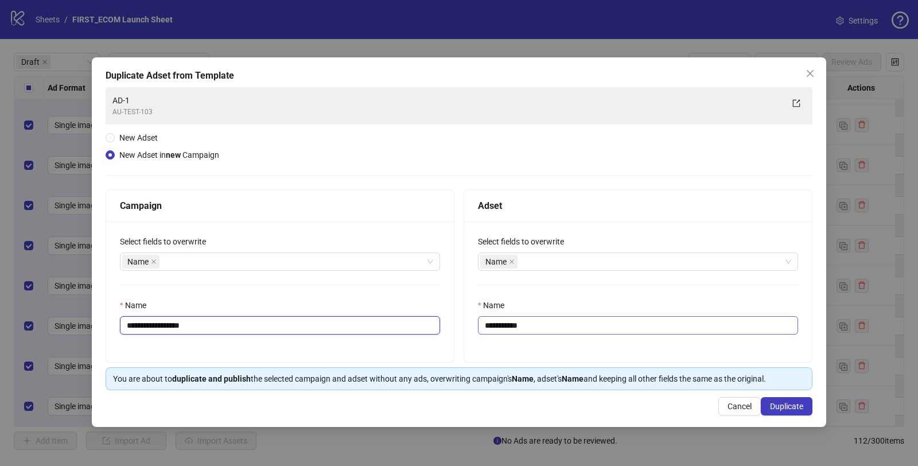
drag, startPoint x: 169, startPoint y: 325, endPoint x: 485, endPoint y: 330, distance: 316.8
click at [479, 329] on div "**********" at bounding box center [459, 275] width 707 height 173
type input "**********"
drag, startPoint x: 501, startPoint y: 326, endPoint x: 698, endPoint y: 326, distance: 196.2
click at [692, 326] on input "**********" at bounding box center [638, 325] width 320 height 18
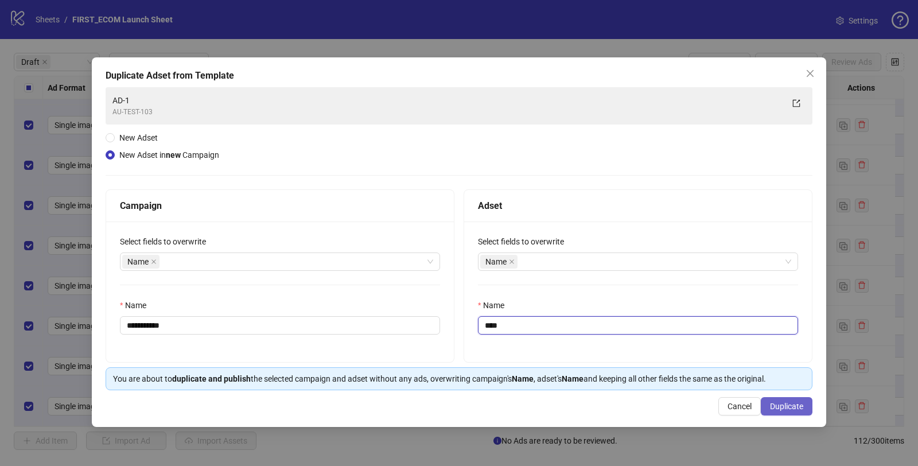
type input "****"
click at [780, 406] on span "Duplicate" at bounding box center [786, 406] width 33 height 9
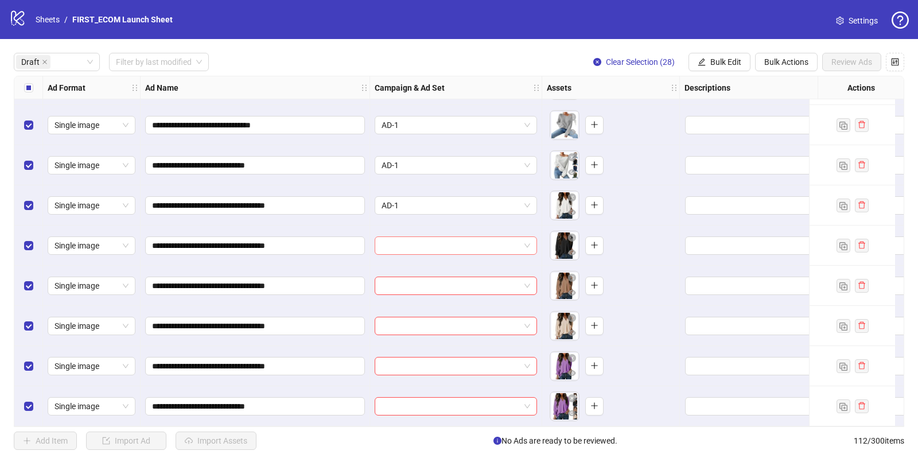
click at [456, 244] on input "search" at bounding box center [451, 245] width 138 height 17
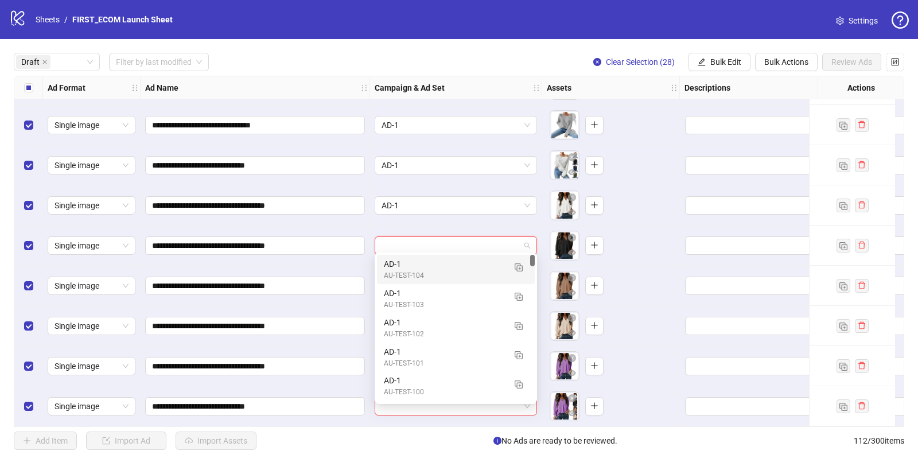
click at [430, 273] on div "AU-TEST-104" at bounding box center [444, 275] width 121 height 11
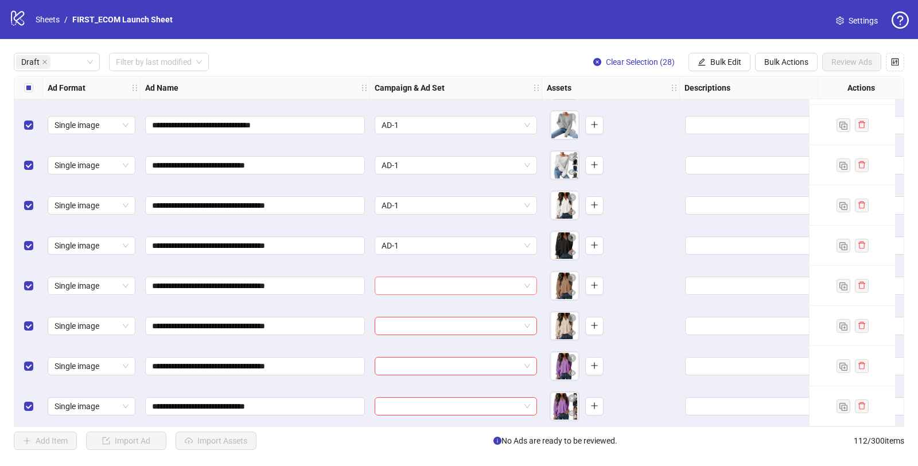
click at [411, 283] on input "search" at bounding box center [451, 285] width 138 height 17
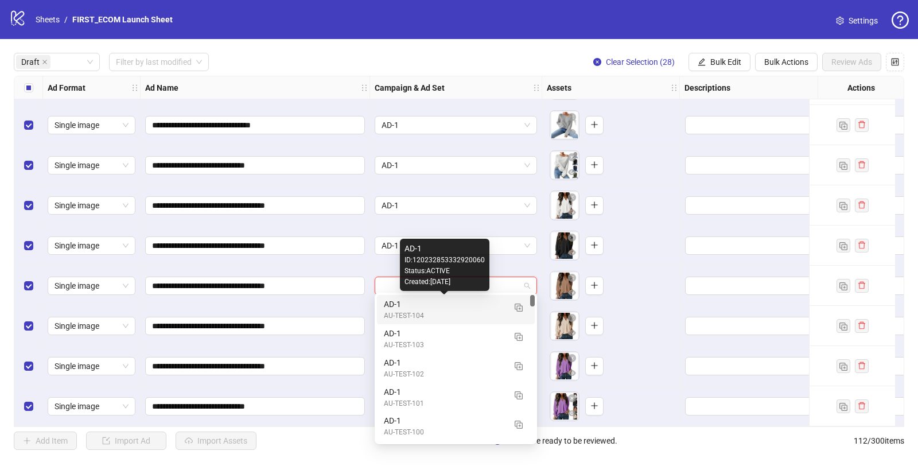
click at [403, 308] on div "AD-1" at bounding box center [444, 304] width 121 height 13
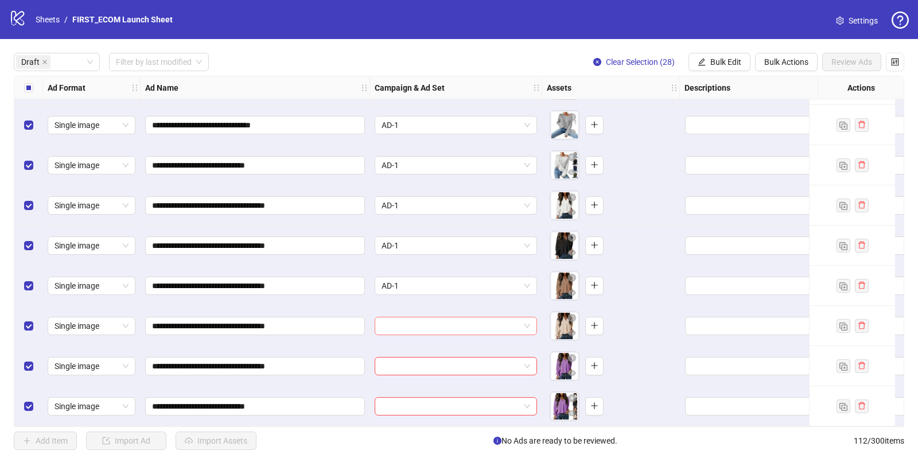
click at [401, 318] on input "search" at bounding box center [451, 325] width 138 height 17
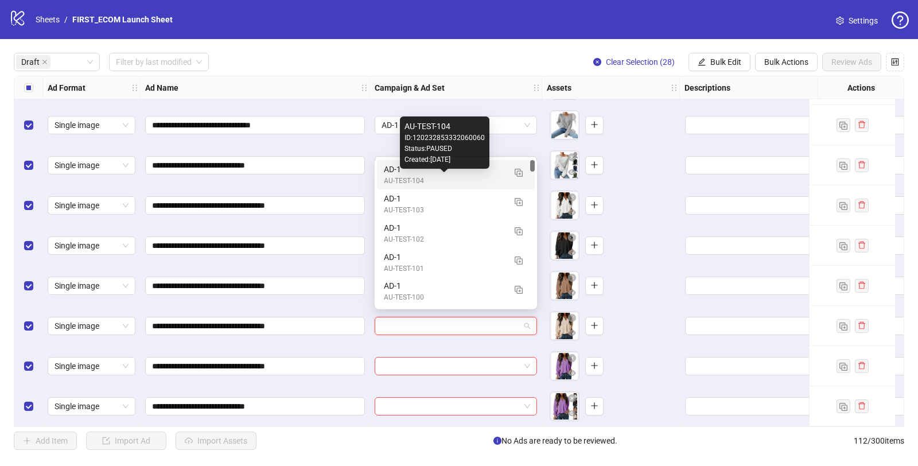
click at [421, 176] on div "AU-TEST-104" at bounding box center [444, 181] width 121 height 11
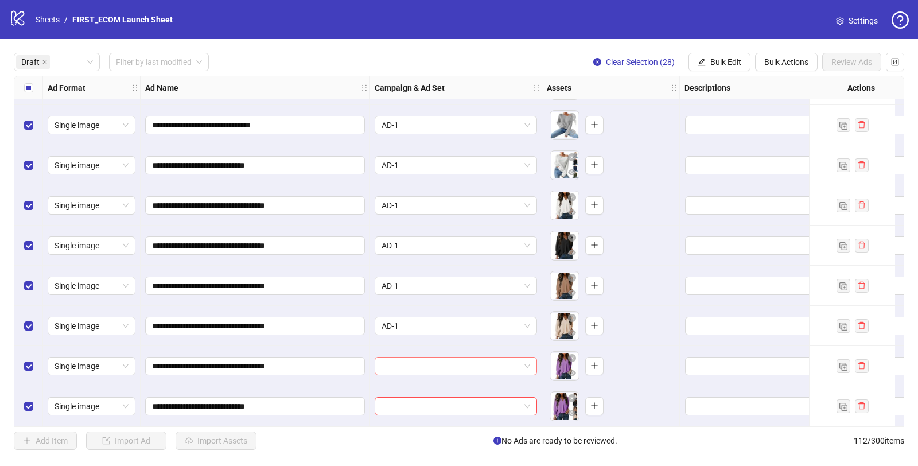
click at [426, 361] on input "search" at bounding box center [451, 365] width 138 height 17
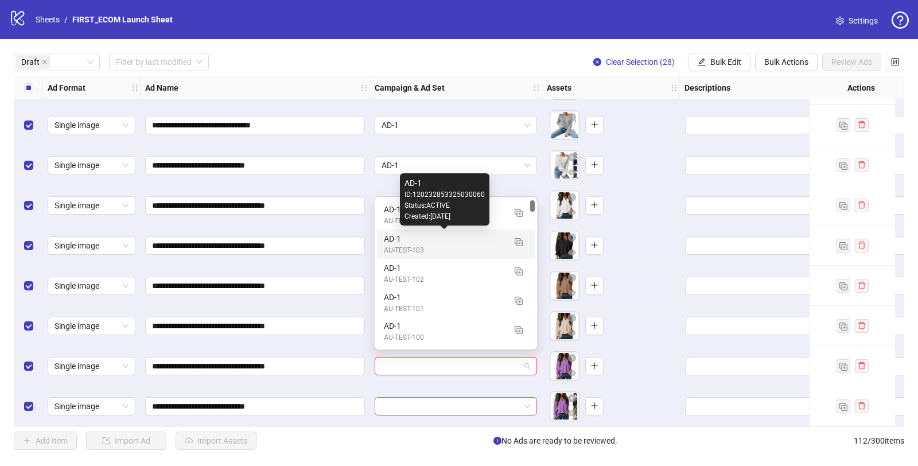
click at [415, 217] on div "Created: [DATE]" at bounding box center [445, 216] width 80 height 11
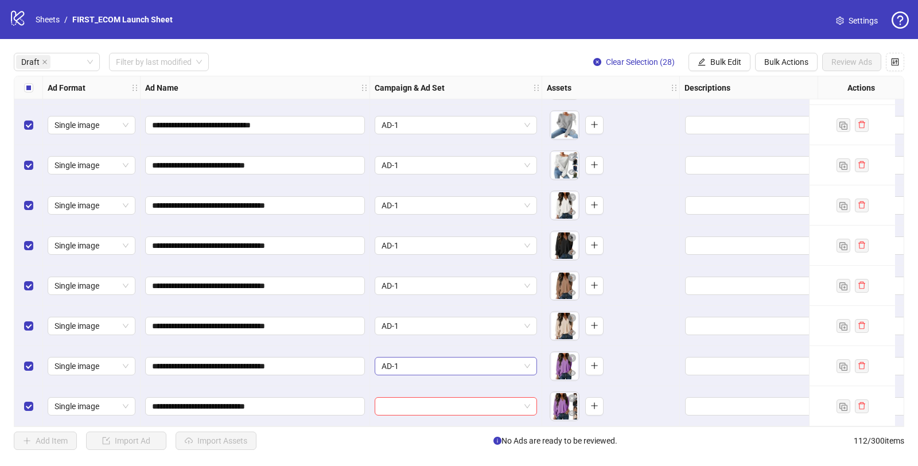
click at [401, 357] on span "AD-1" at bounding box center [456, 365] width 149 height 17
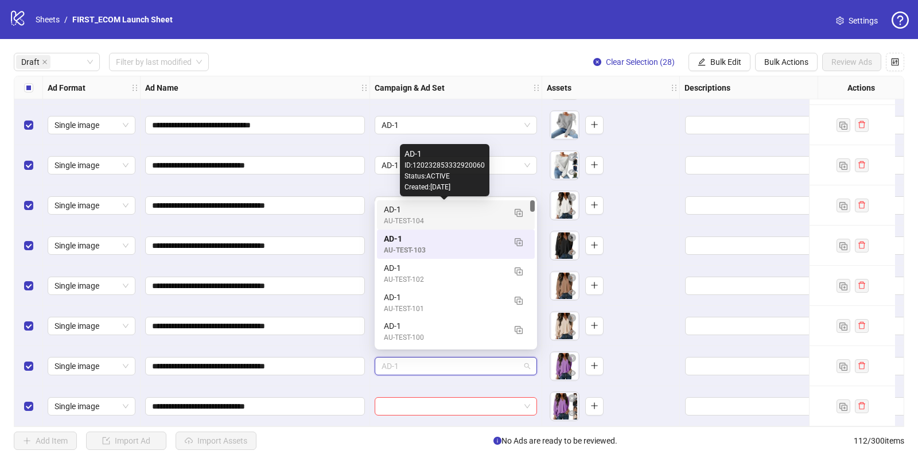
click at [389, 209] on div "AD-1" at bounding box center [444, 209] width 121 height 13
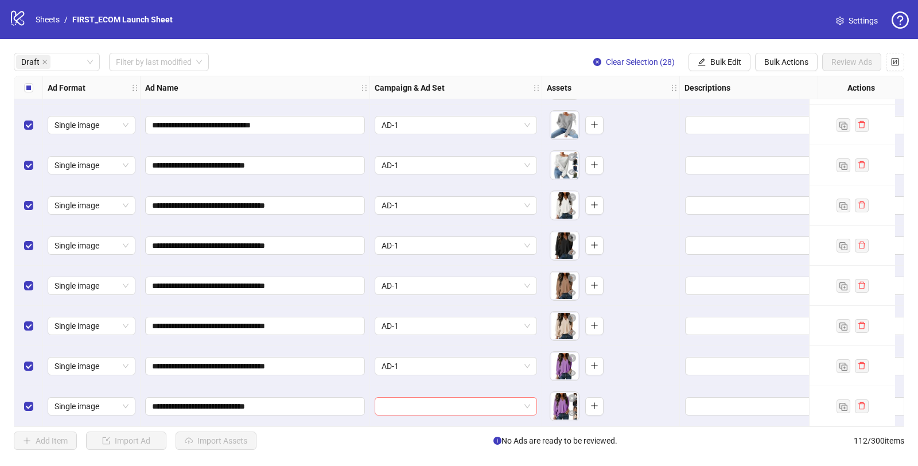
click at [413, 398] on input "search" at bounding box center [451, 406] width 138 height 17
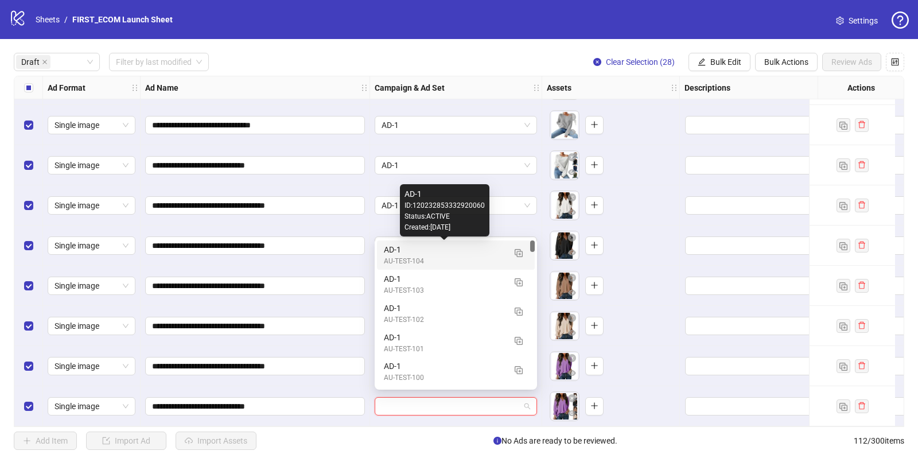
click at [394, 254] on div "AD-1" at bounding box center [444, 249] width 121 height 13
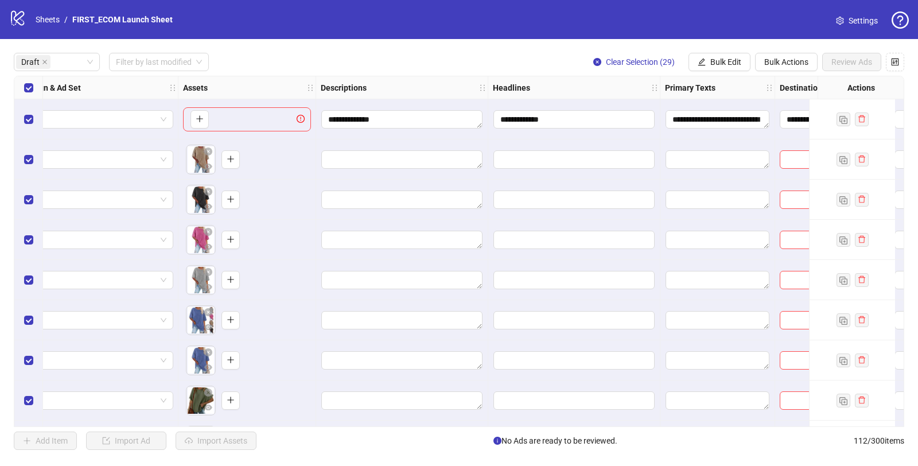
scroll to position [0, 377]
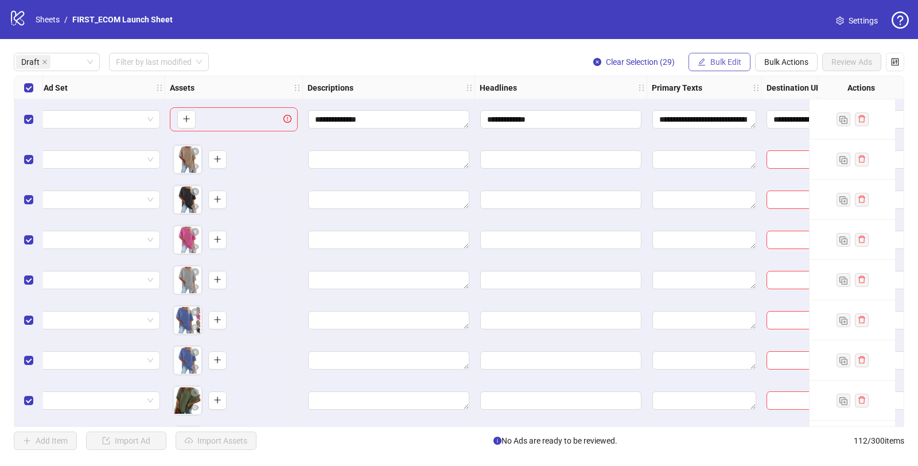
click at [707, 56] on button "Bulk Edit" at bounding box center [720, 62] width 62 height 18
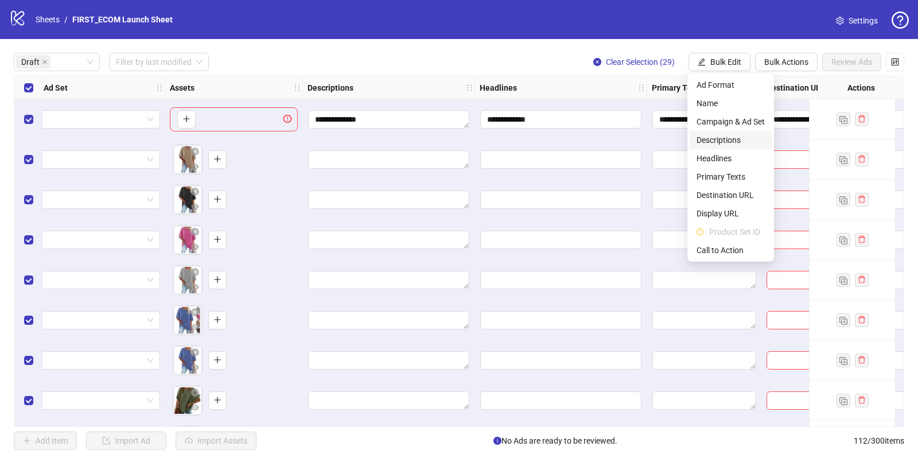
click at [716, 143] on span "Descriptions" at bounding box center [731, 140] width 68 height 13
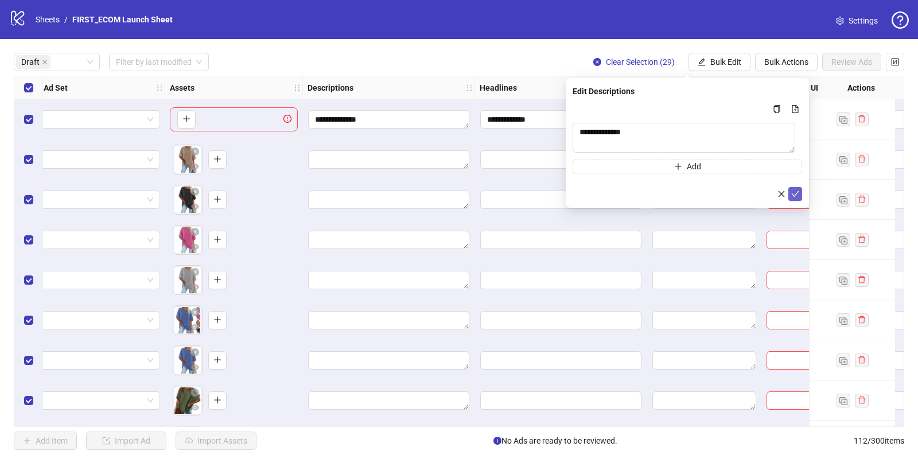
click at [795, 198] on icon "check" at bounding box center [795, 194] width 8 height 8
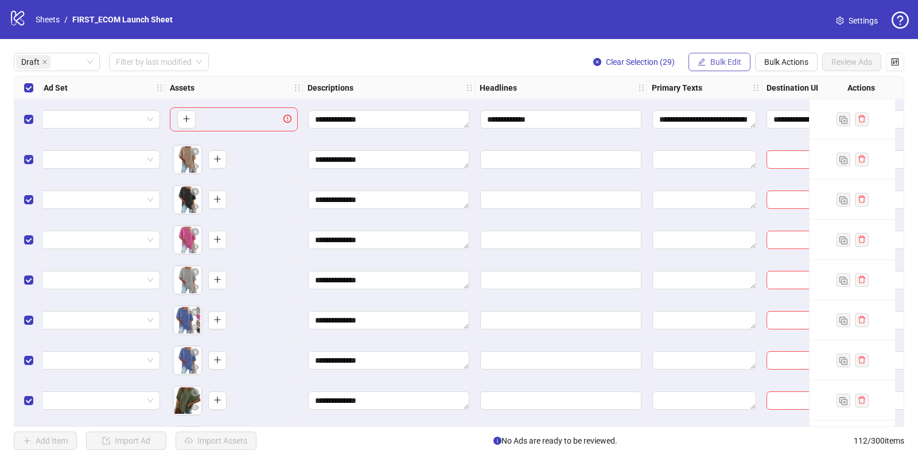
click at [715, 62] on span "Bulk Edit" at bounding box center [725, 61] width 31 height 9
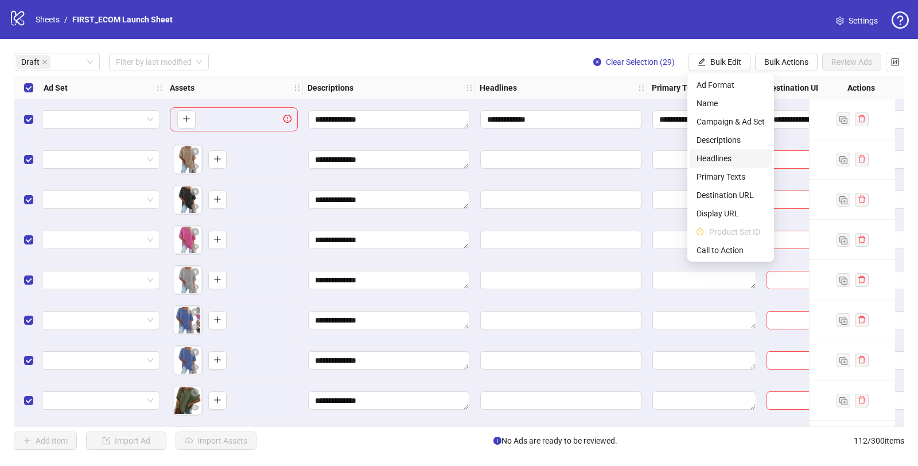
click at [707, 158] on span "Headlines" at bounding box center [731, 158] width 68 height 13
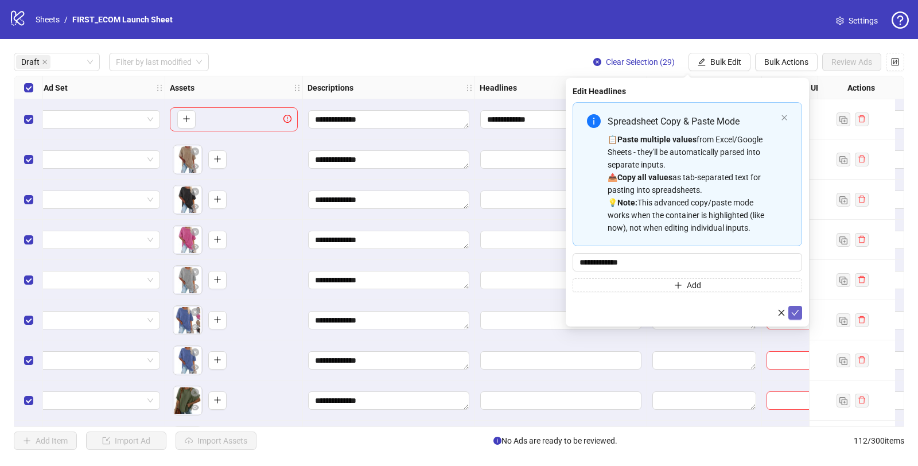
click at [798, 318] on button "submit" at bounding box center [795, 313] width 14 height 14
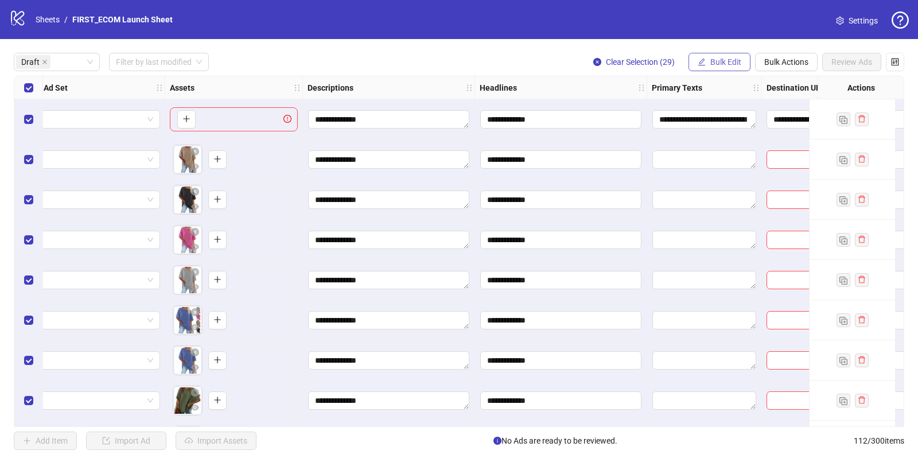
click at [720, 64] on span "Bulk Edit" at bounding box center [725, 61] width 31 height 9
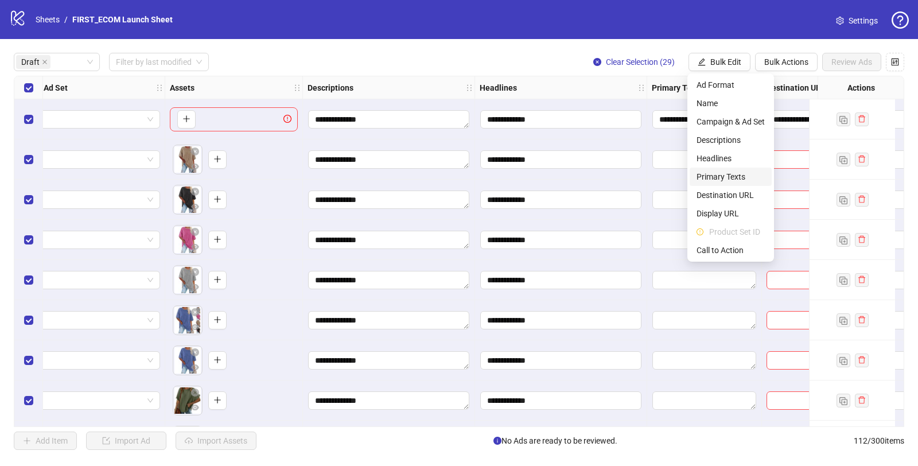
click at [726, 176] on span "Primary Texts" at bounding box center [731, 176] width 68 height 13
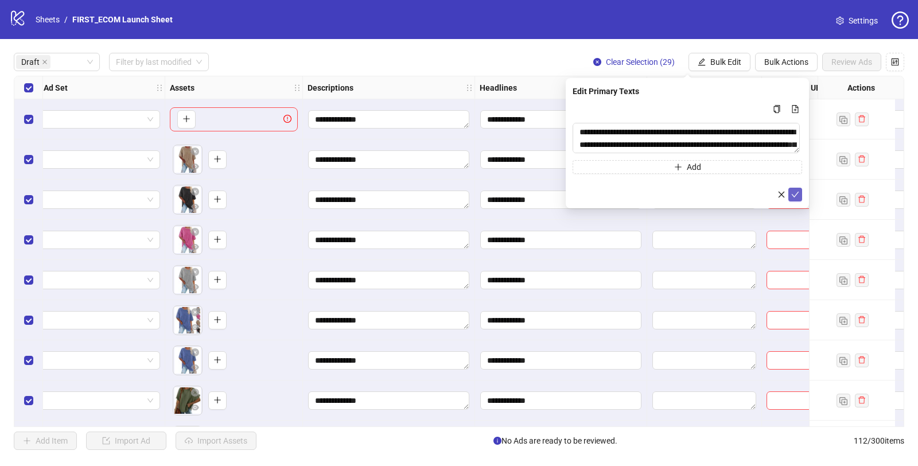
click at [798, 192] on icon "check" at bounding box center [795, 195] width 7 height 6
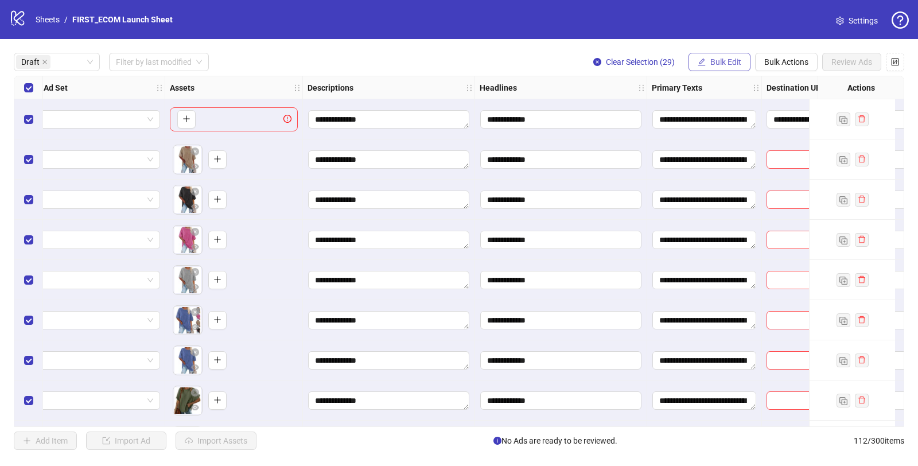
click at [724, 63] on span "Bulk Edit" at bounding box center [725, 61] width 31 height 9
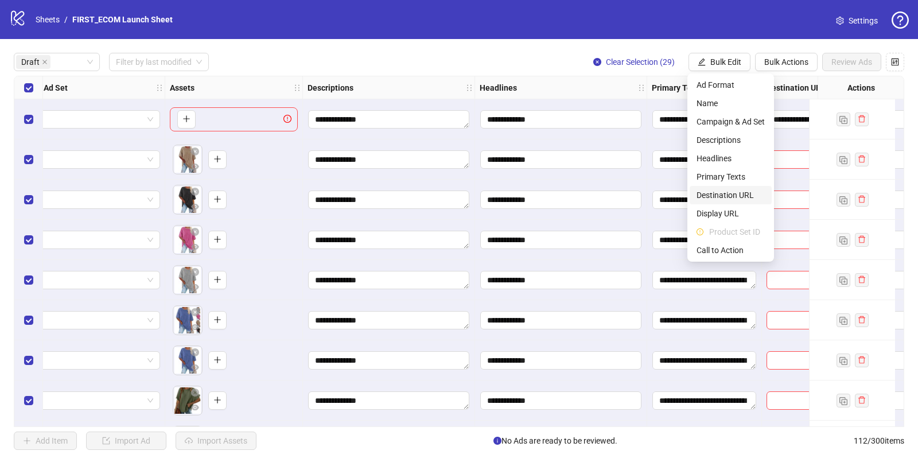
click at [725, 198] on span "Destination URL" at bounding box center [731, 195] width 68 height 13
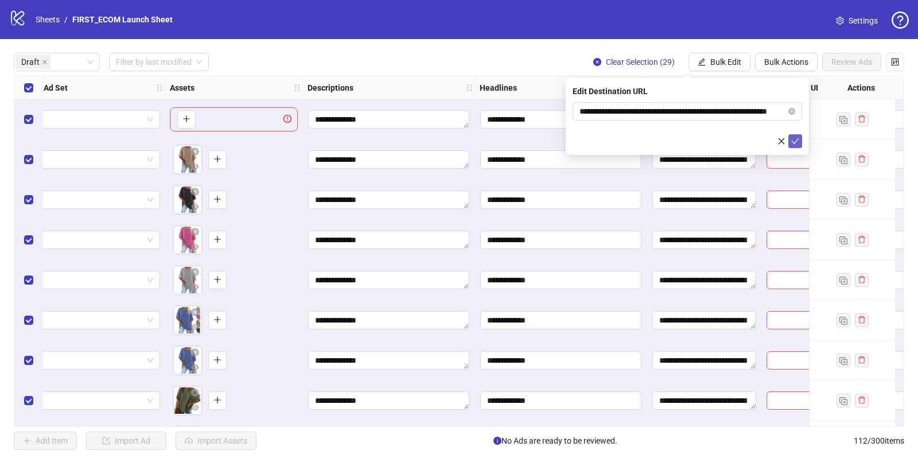
click at [794, 137] on span "submit" at bounding box center [795, 141] width 8 height 9
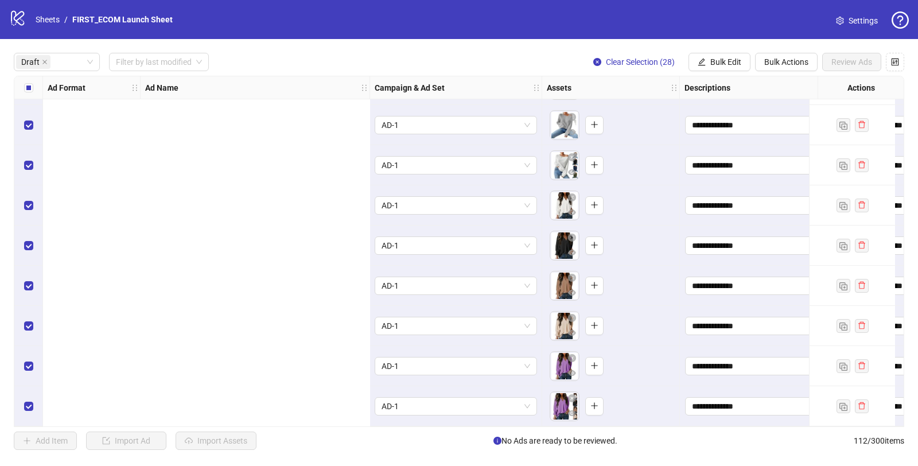
scroll to position [842, 585]
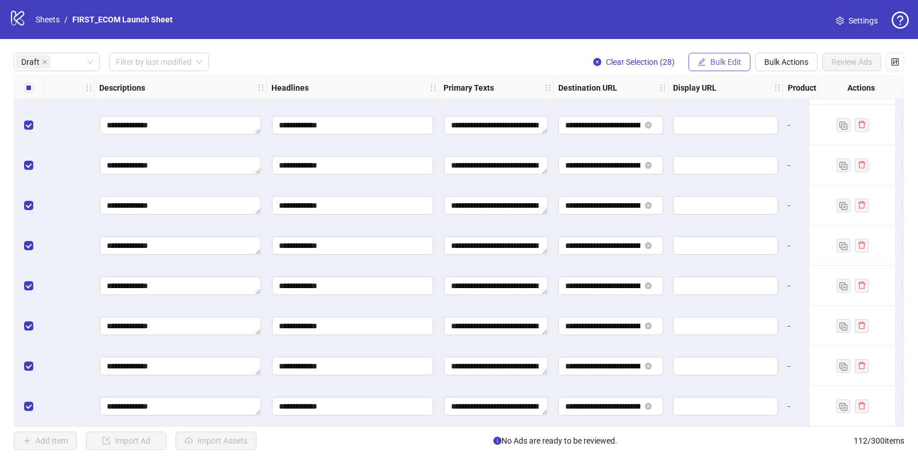
click at [707, 54] on button "Bulk Edit" at bounding box center [720, 62] width 62 height 18
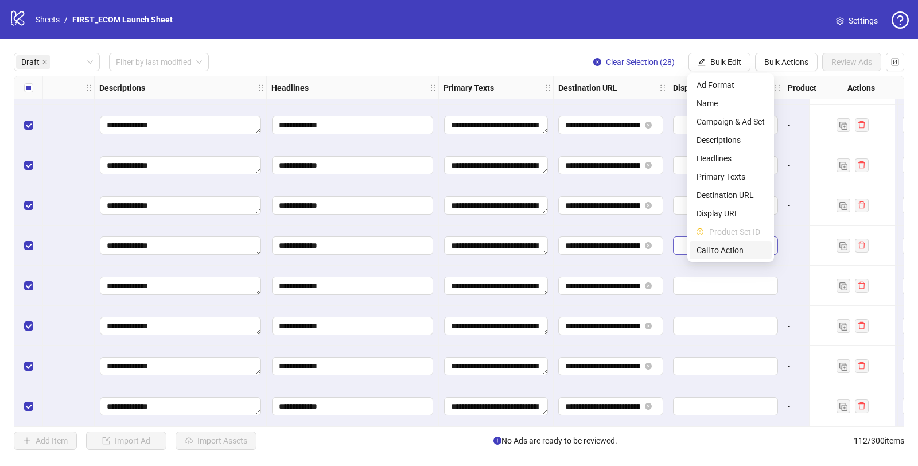
click at [712, 247] on span "Call to Action" at bounding box center [731, 250] width 68 height 13
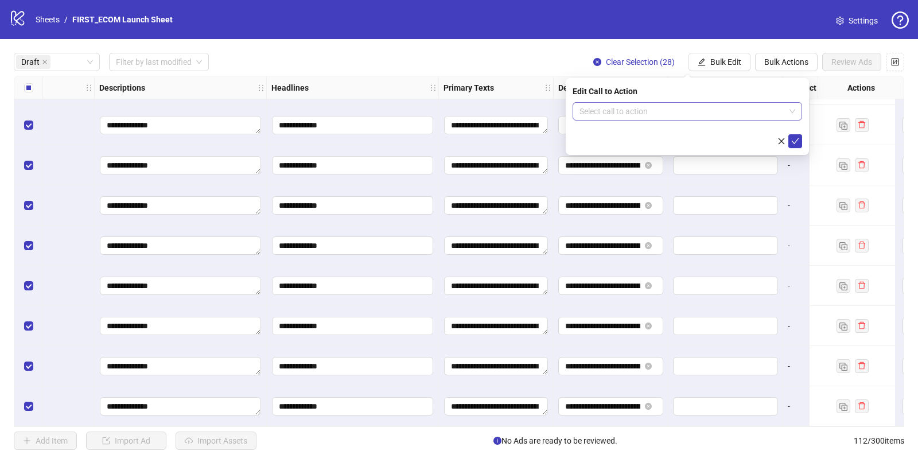
click at [617, 110] on input "search" at bounding box center [682, 111] width 205 height 17
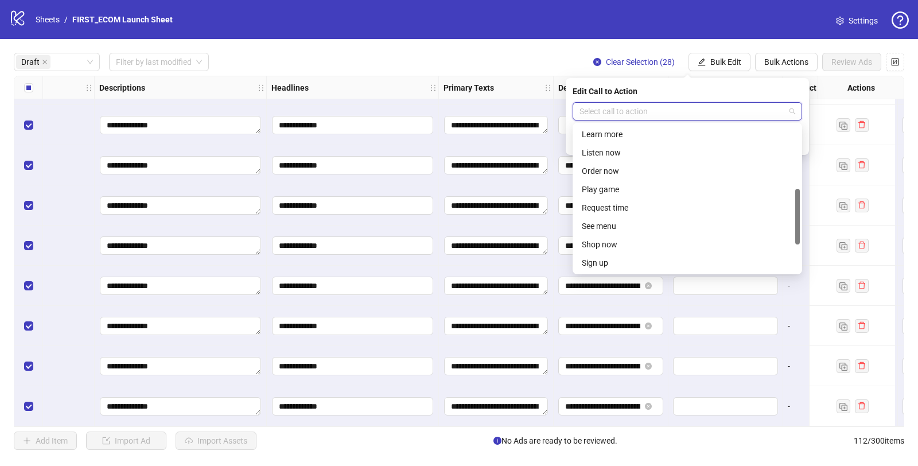
scroll to position [167, 0]
click at [613, 237] on div "Shop now" at bounding box center [687, 242] width 211 height 13
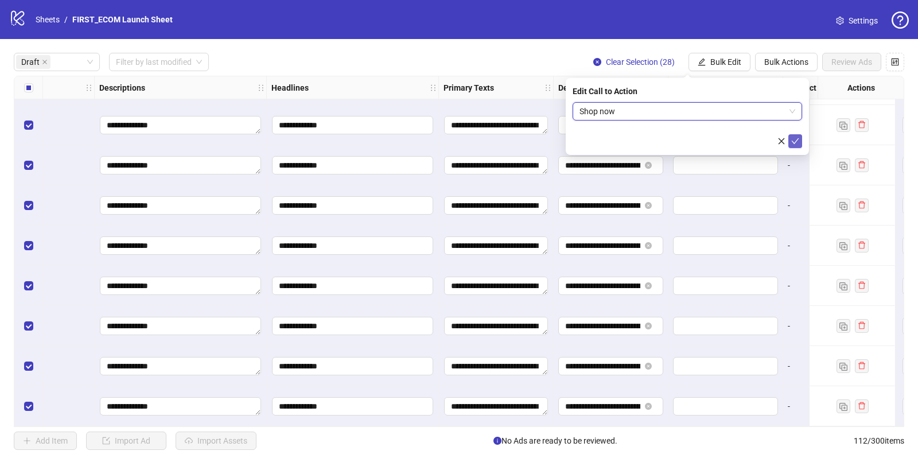
click at [790, 141] on button "submit" at bounding box center [795, 141] width 14 height 14
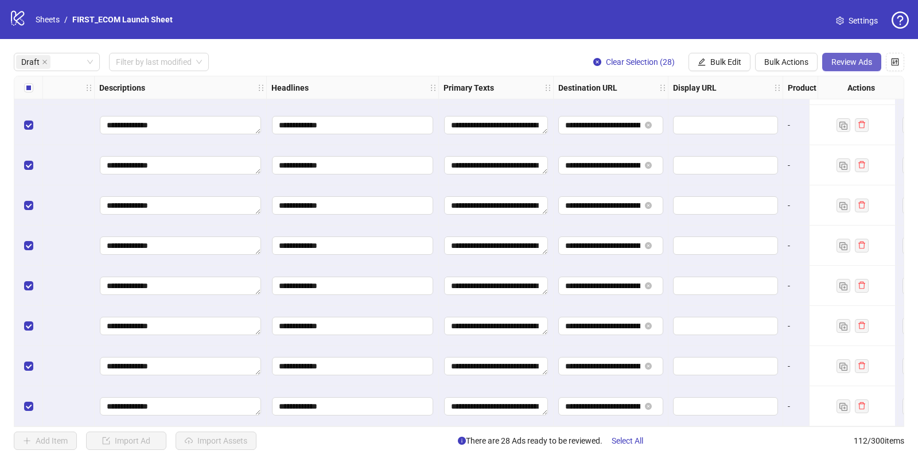
click at [837, 68] on button "Review Ads" at bounding box center [851, 62] width 59 height 18
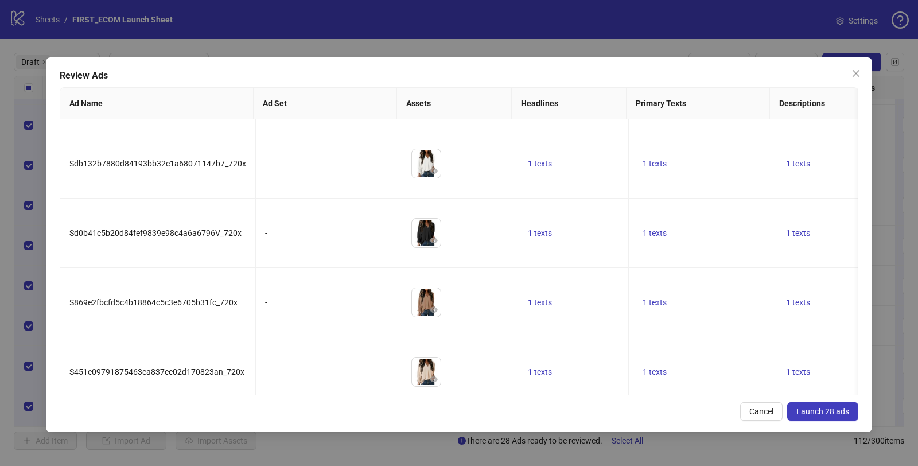
scroll to position [1677, 0]
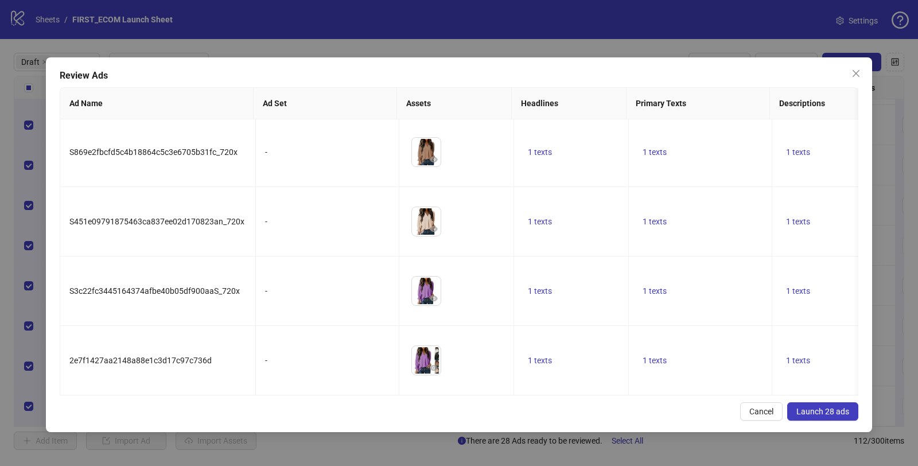
click at [810, 413] on span "Launch 28 ads" at bounding box center [822, 411] width 53 height 9
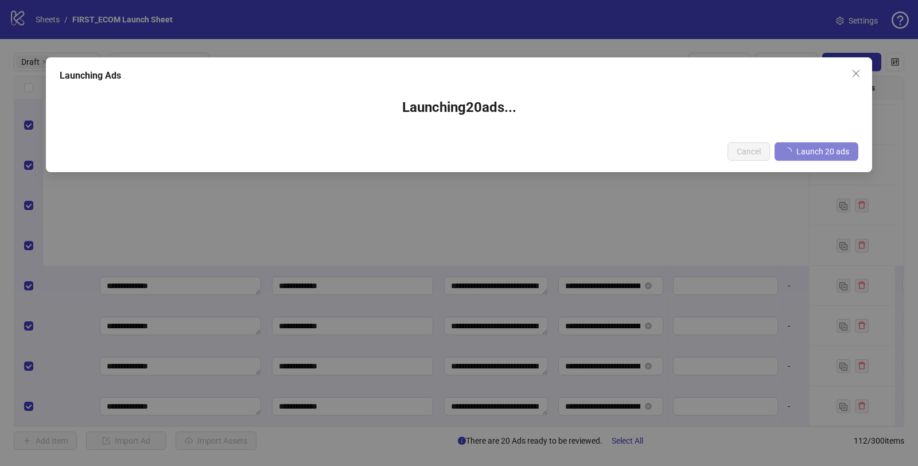
scroll to position [521, 585]
